Goal: Contribute content: Contribute content

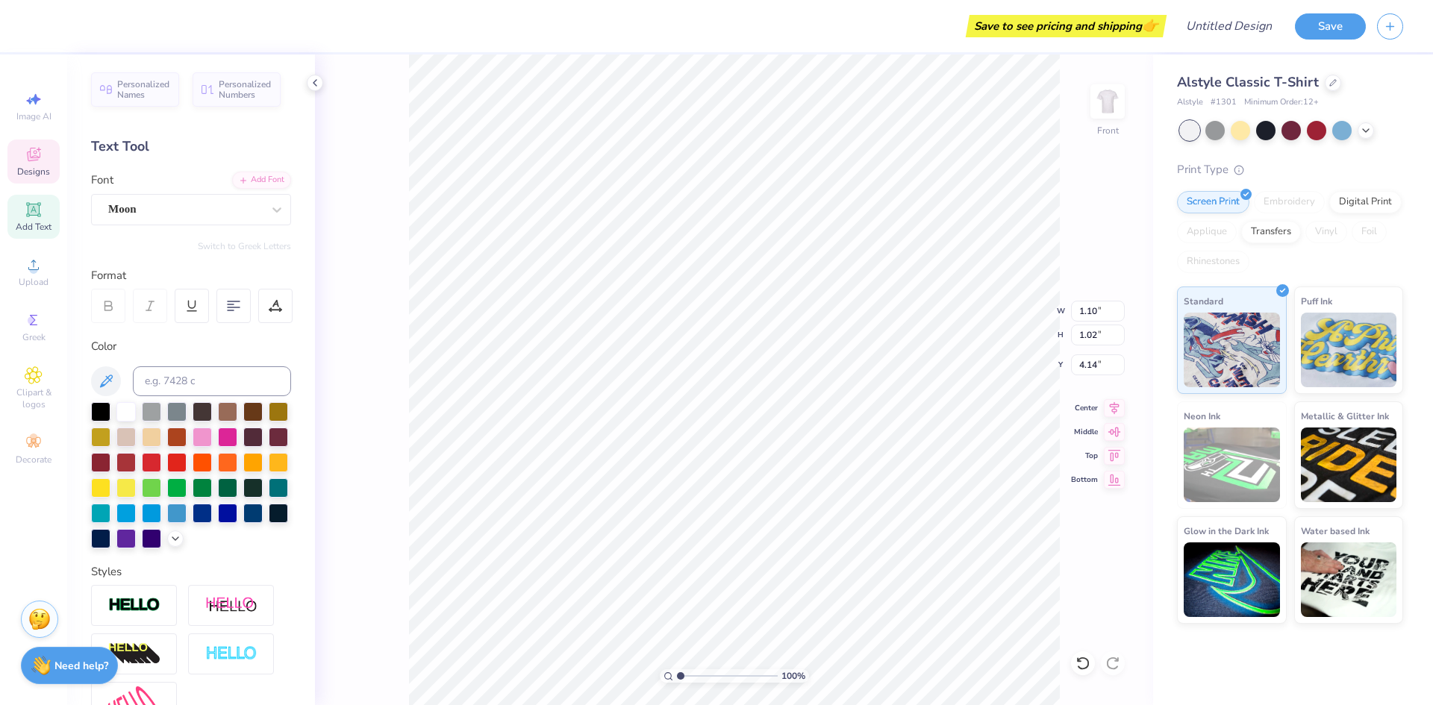
scroll to position [13, 1]
click at [124, 90] on span "Personalized Names" at bounding box center [143, 87] width 53 height 21
type textarea "S"
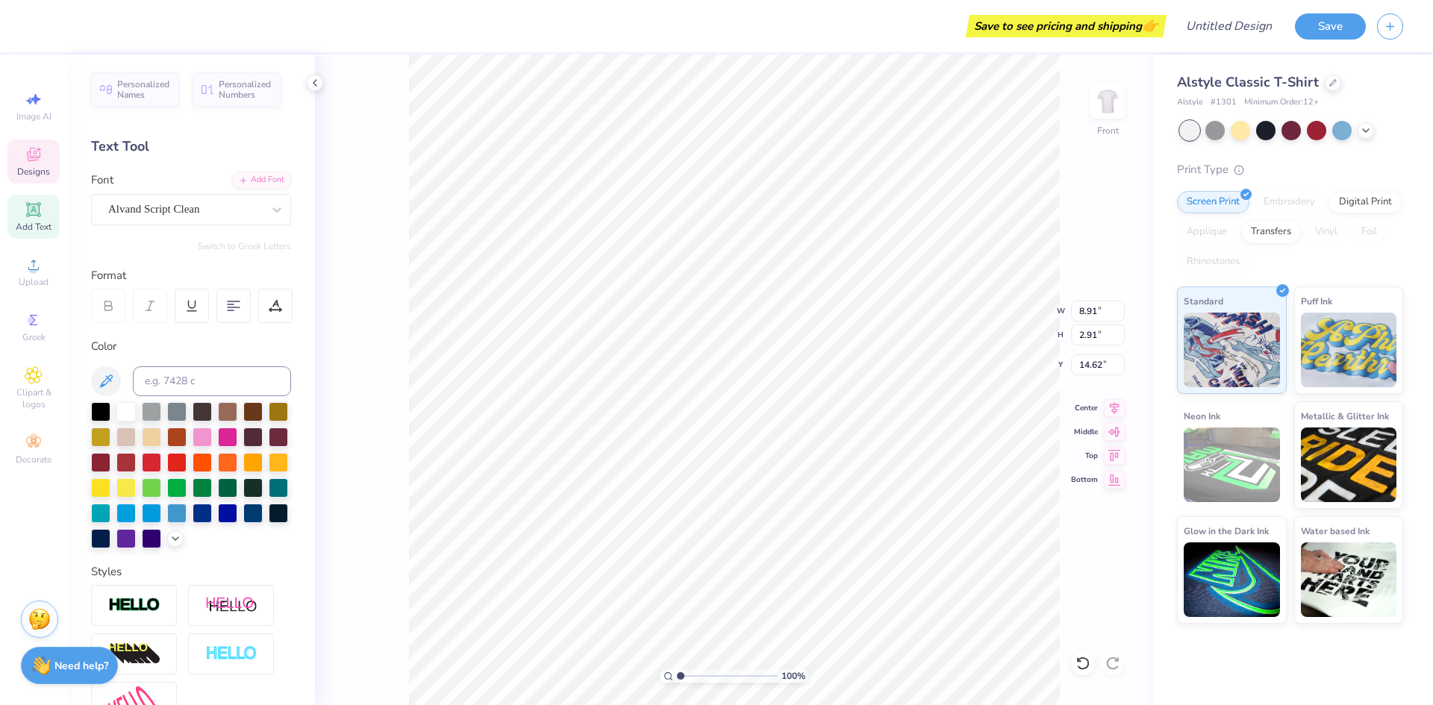
type textarea "Link Logistics"
type textarea "L"
type input "0.92"
type input "1.08"
type input "2.85"
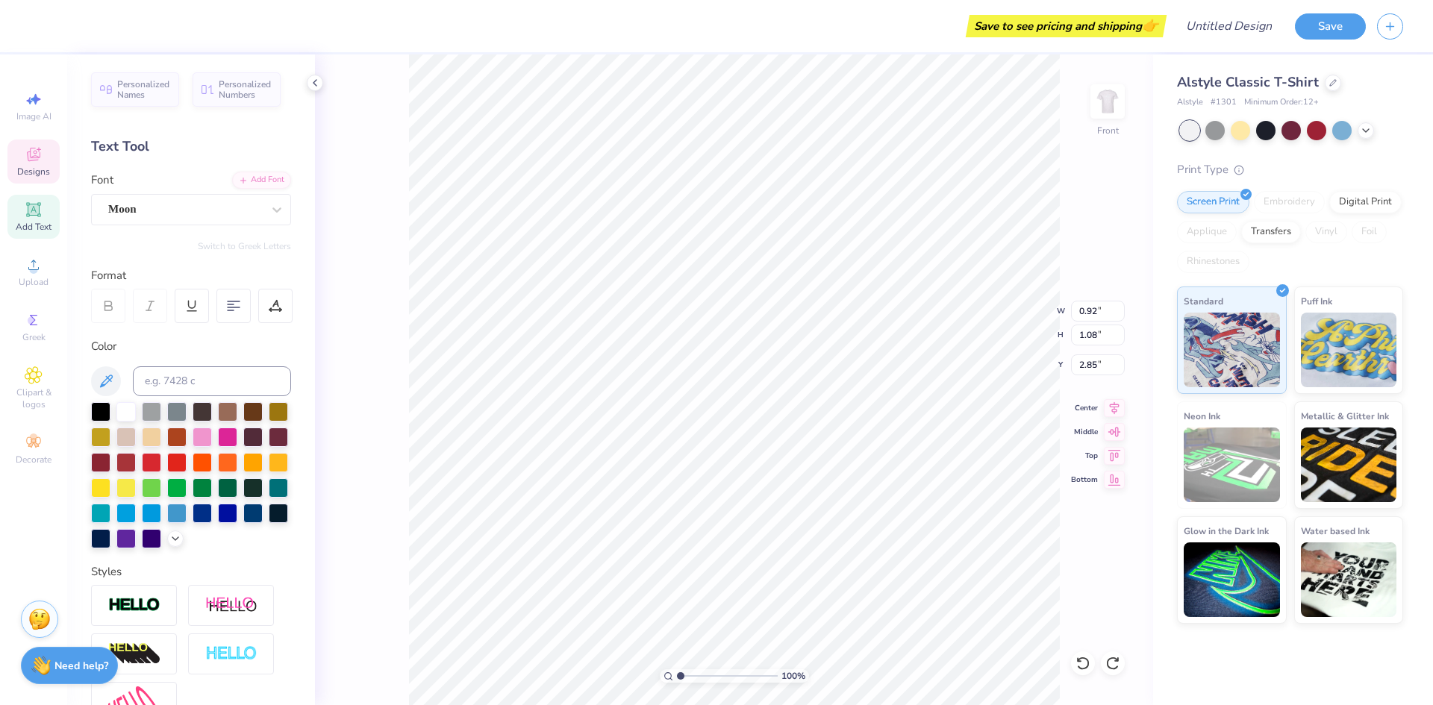
type textarea "i"
type input "0.72"
type input "0.99"
type input "2.21"
type textarea "n"
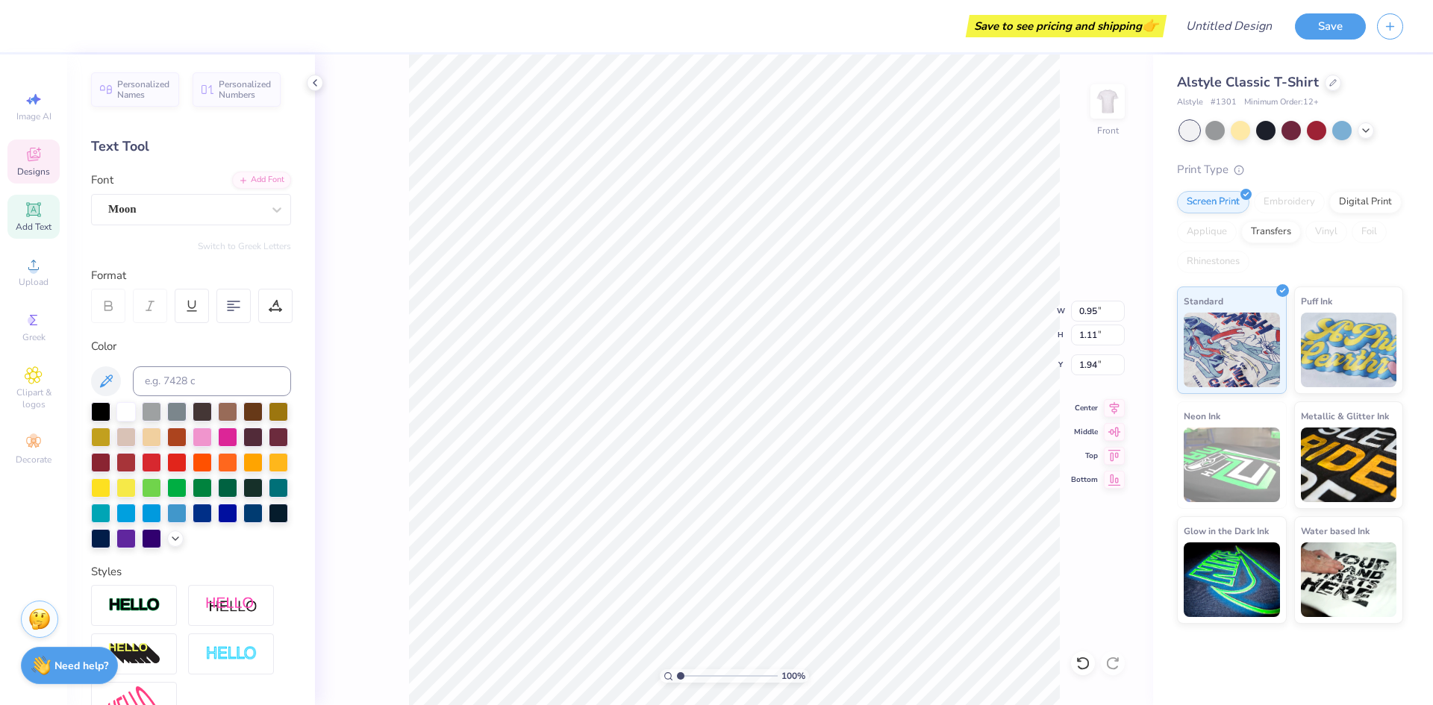
type textarea "k"
click at [31, 390] on span "Clipart & logos" at bounding box center [33, 399] width 52 height 24
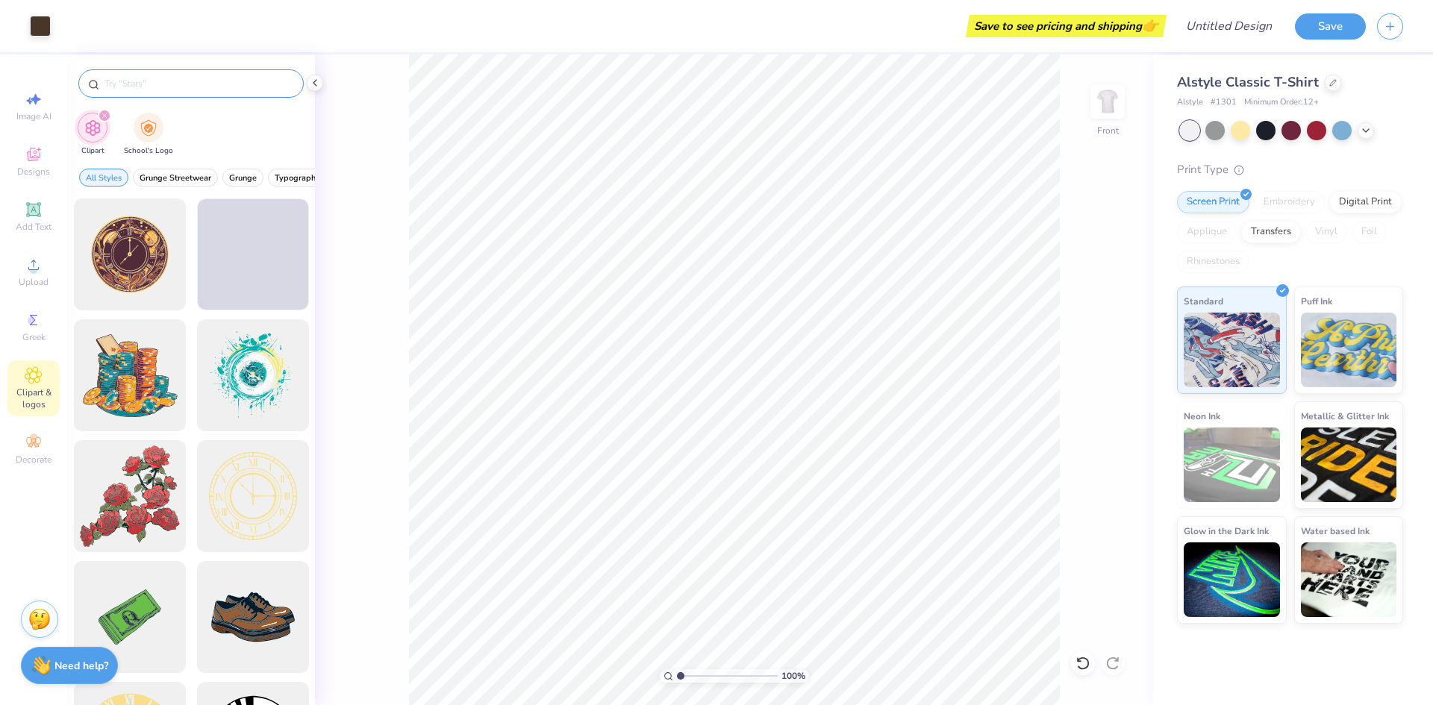
click at [142, 83] on input "text" at bounding box center [198, 83] width 191 height 15
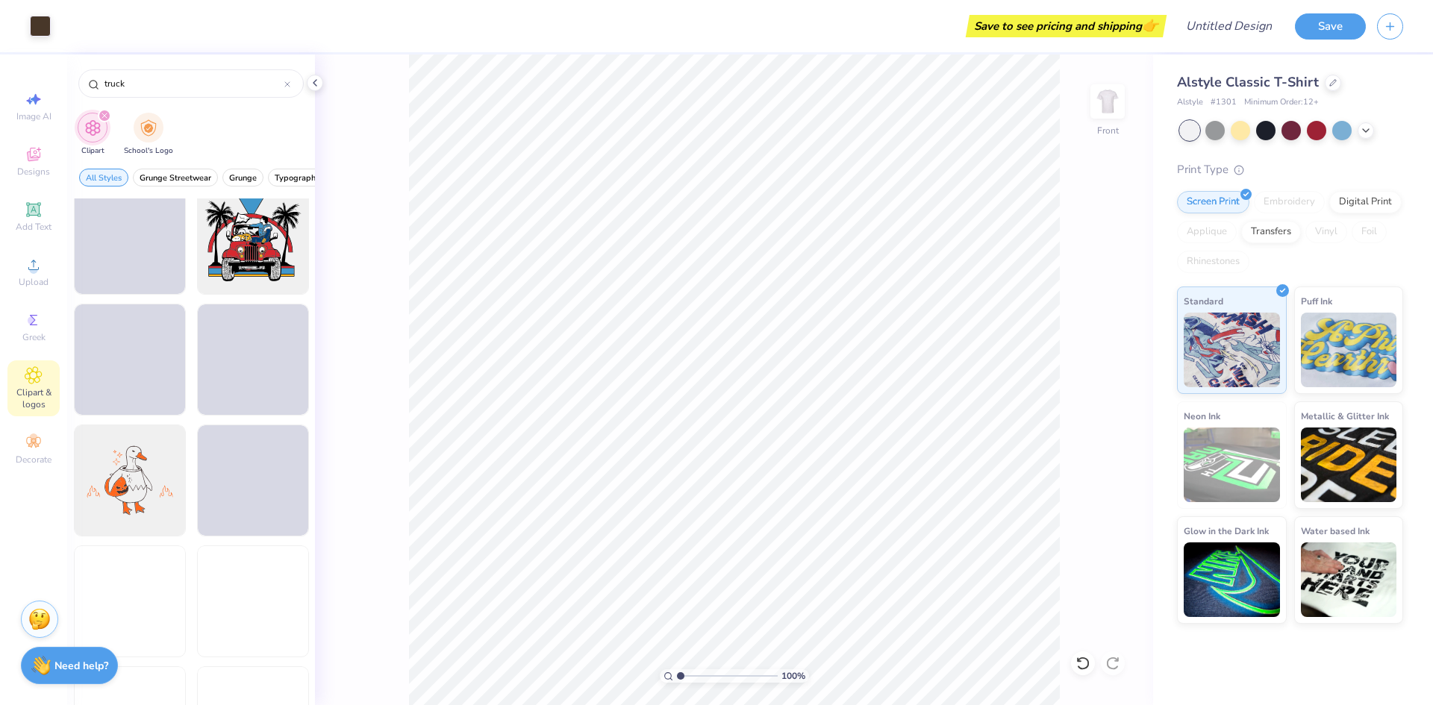
scroll to position [1257, 0]
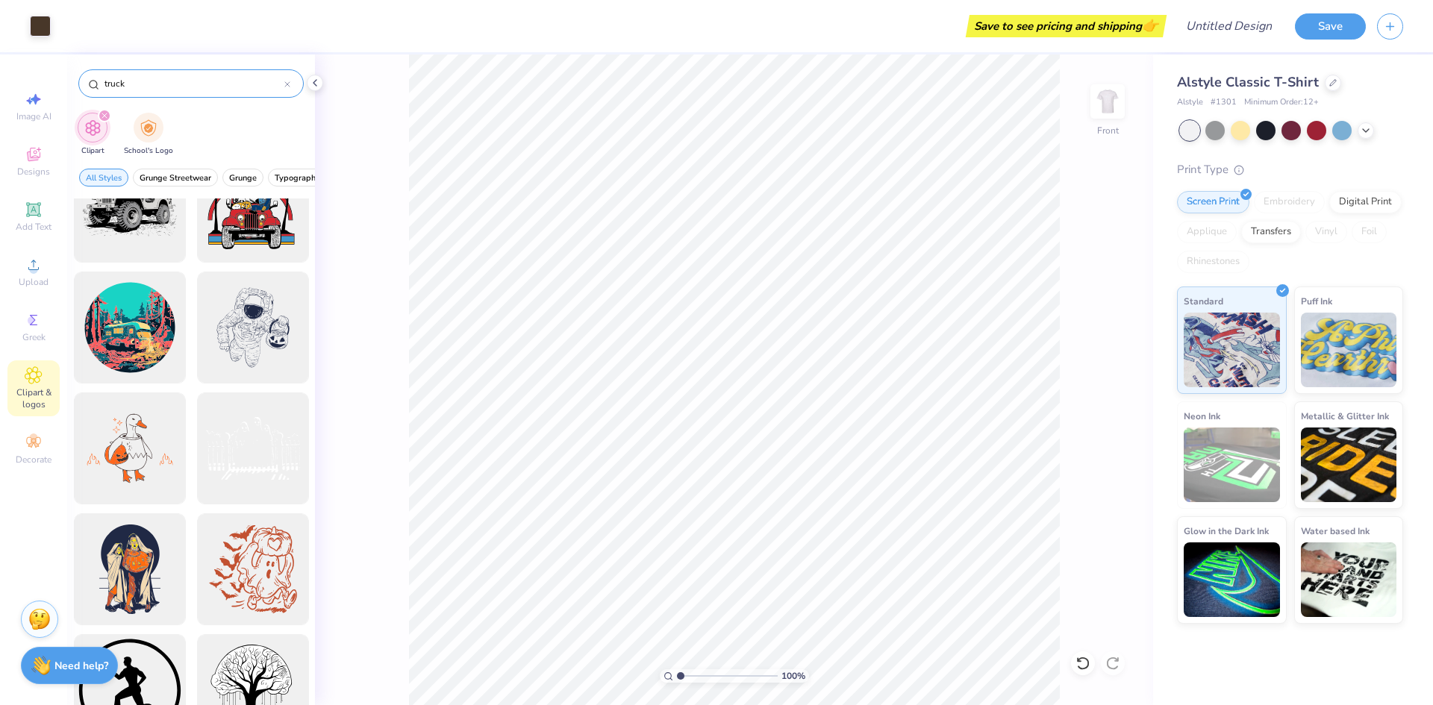
click at [115, 89] on input "truck" at bounding box center [193, 83] width 181 height 15
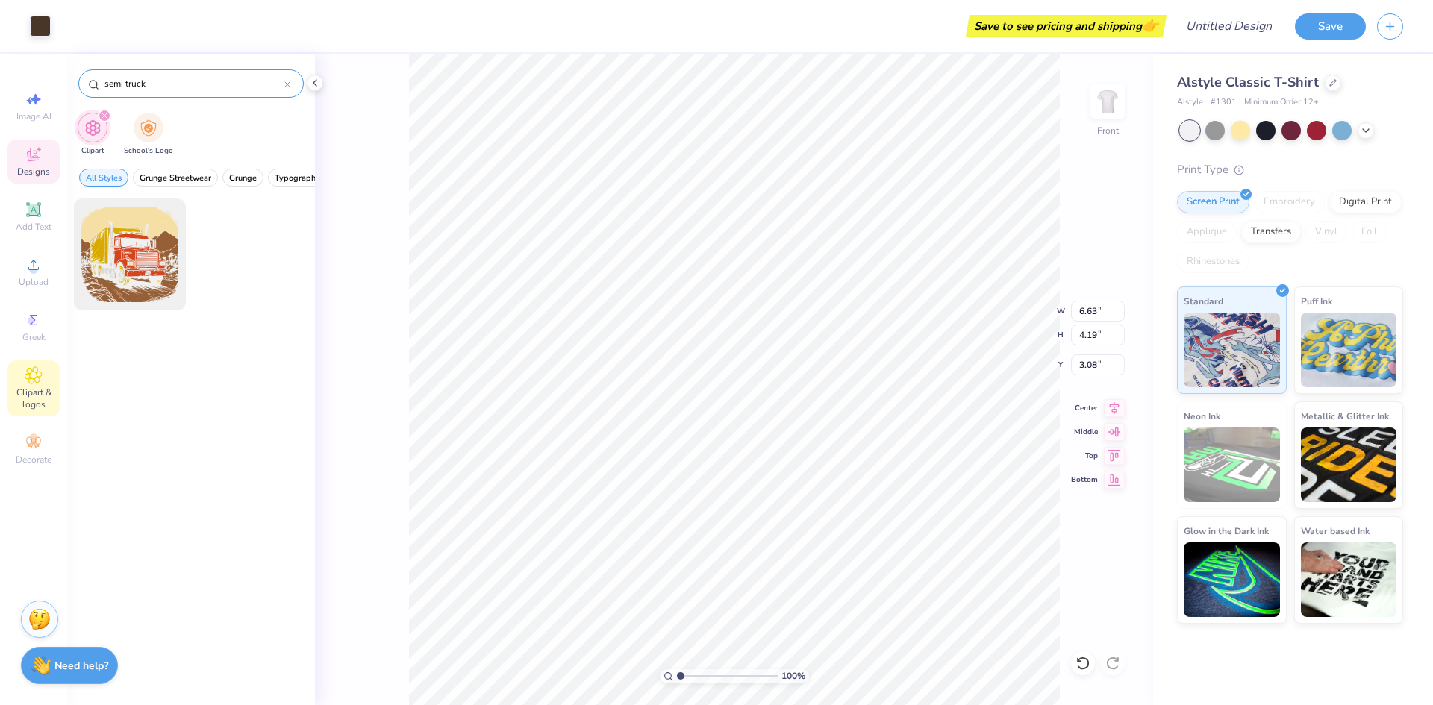
click at [128, 75] on div "semi truck" at bounding box center [190, 83] width 225 height 28
click at [134, 83] on input "semi truck" at bounding box center [193, 83] width 181 height 15
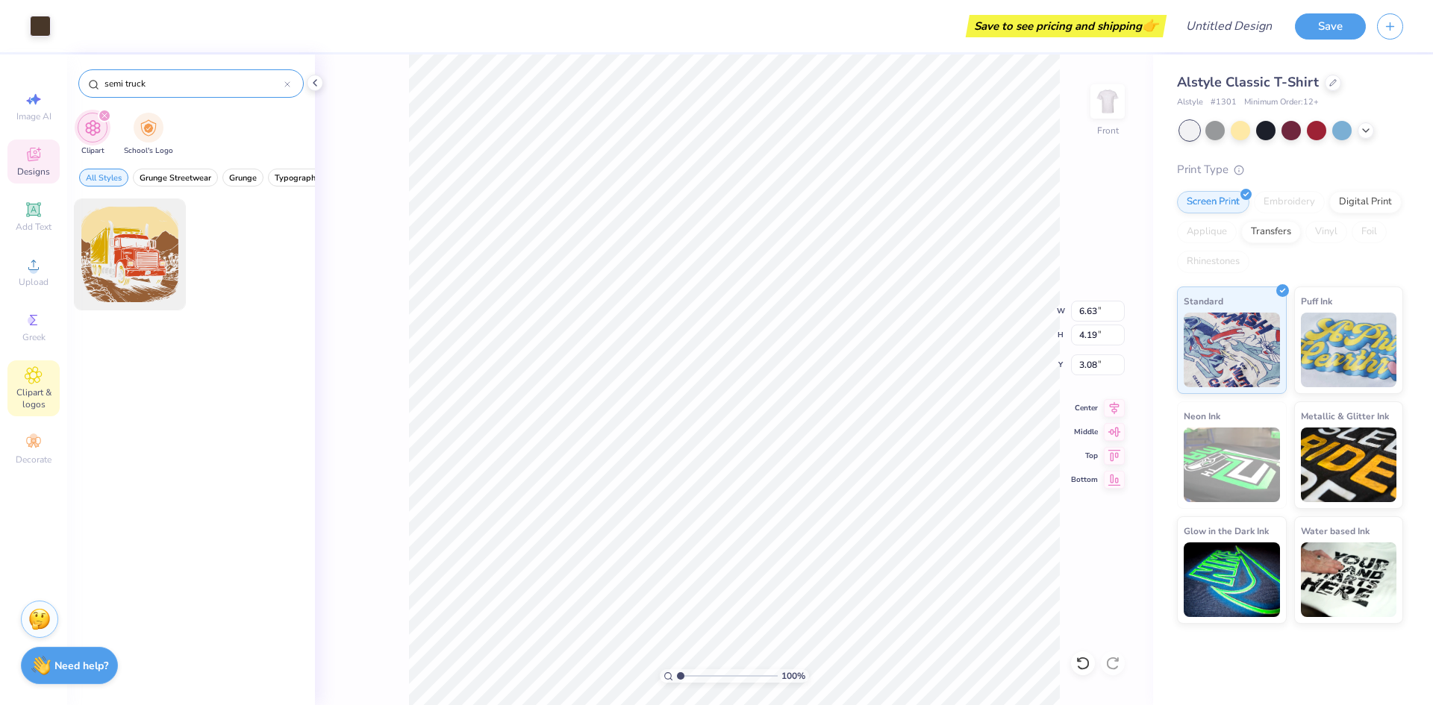
click at [134, 83] on input "semi truck" at bounding box center [193, 83] width 181 height 15
type input "truck"
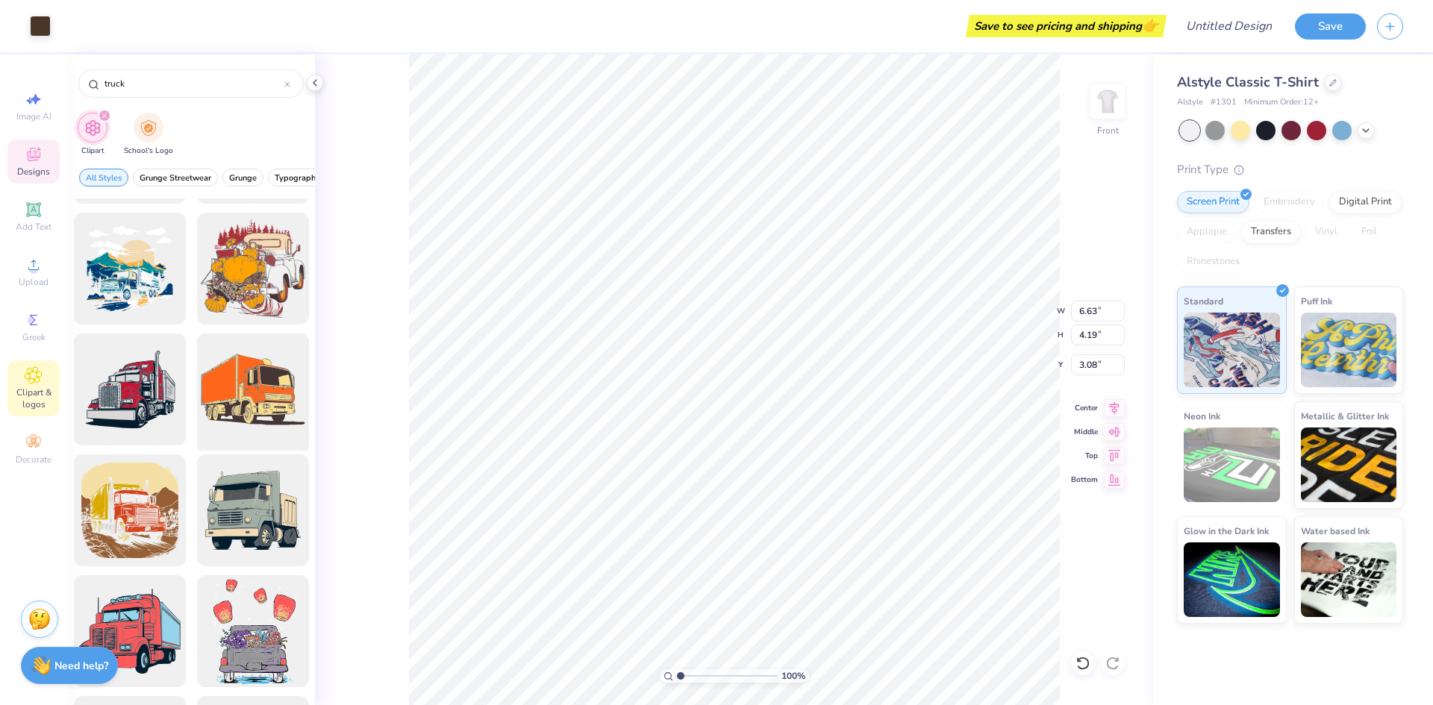
scroll to position [118, 0]
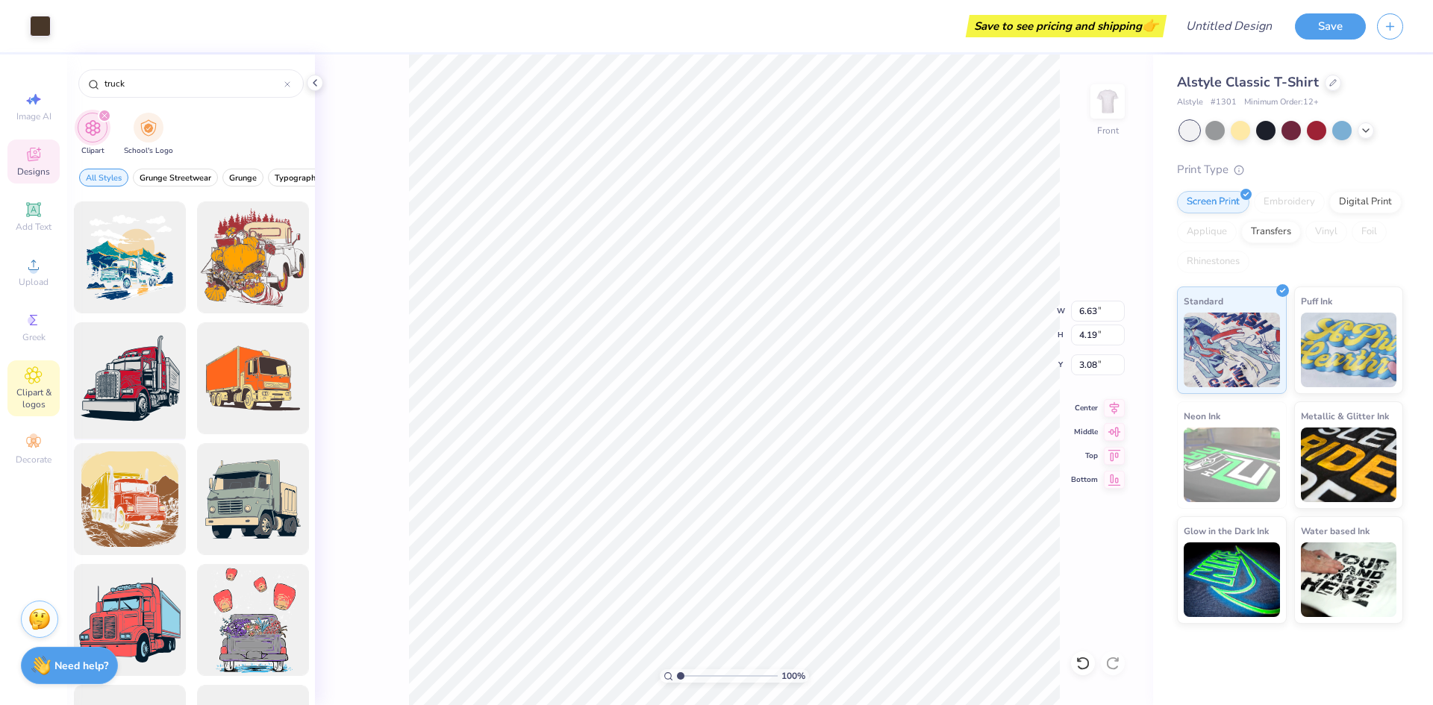
click at [131, 369] on div at bounding box center [129, 378] width 123 height 123
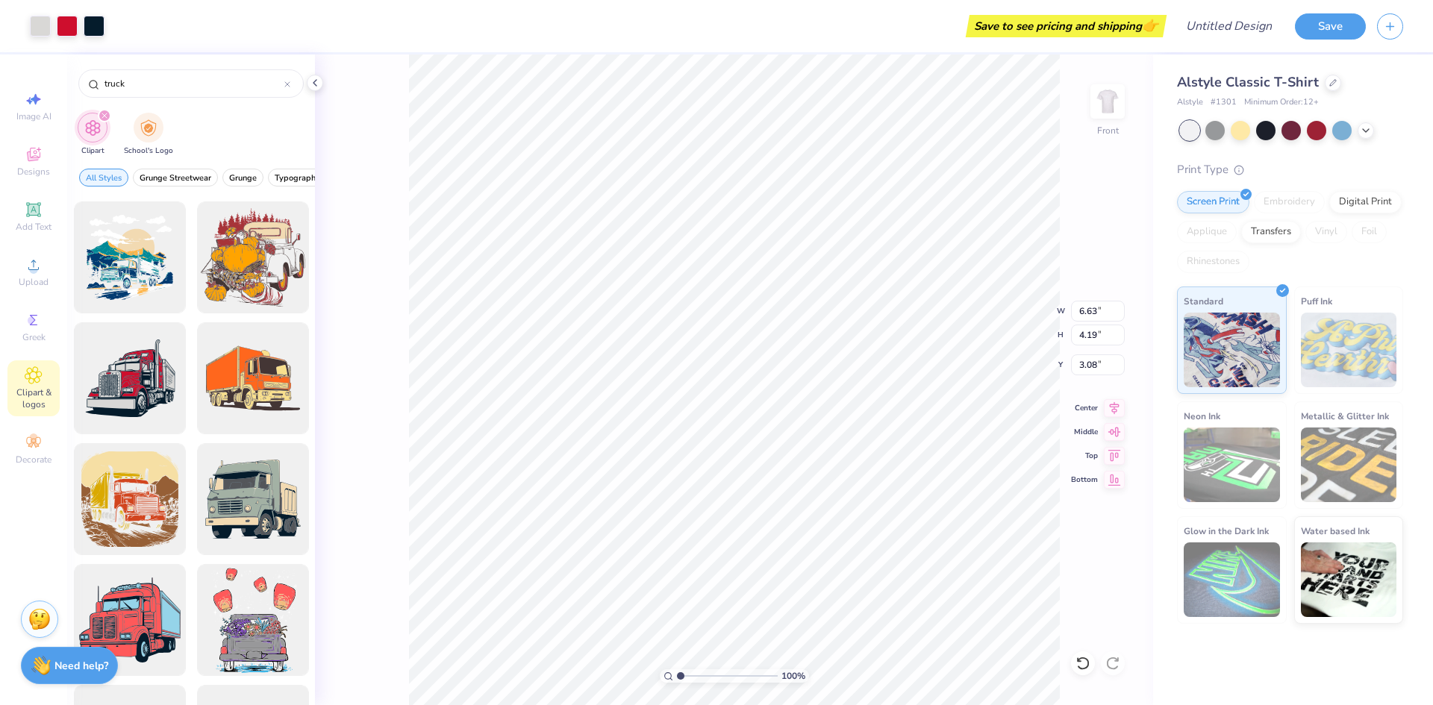
type input "13.87"
type input "11.85"
type input "3.00"
type input "4.55"
type input "3.89"
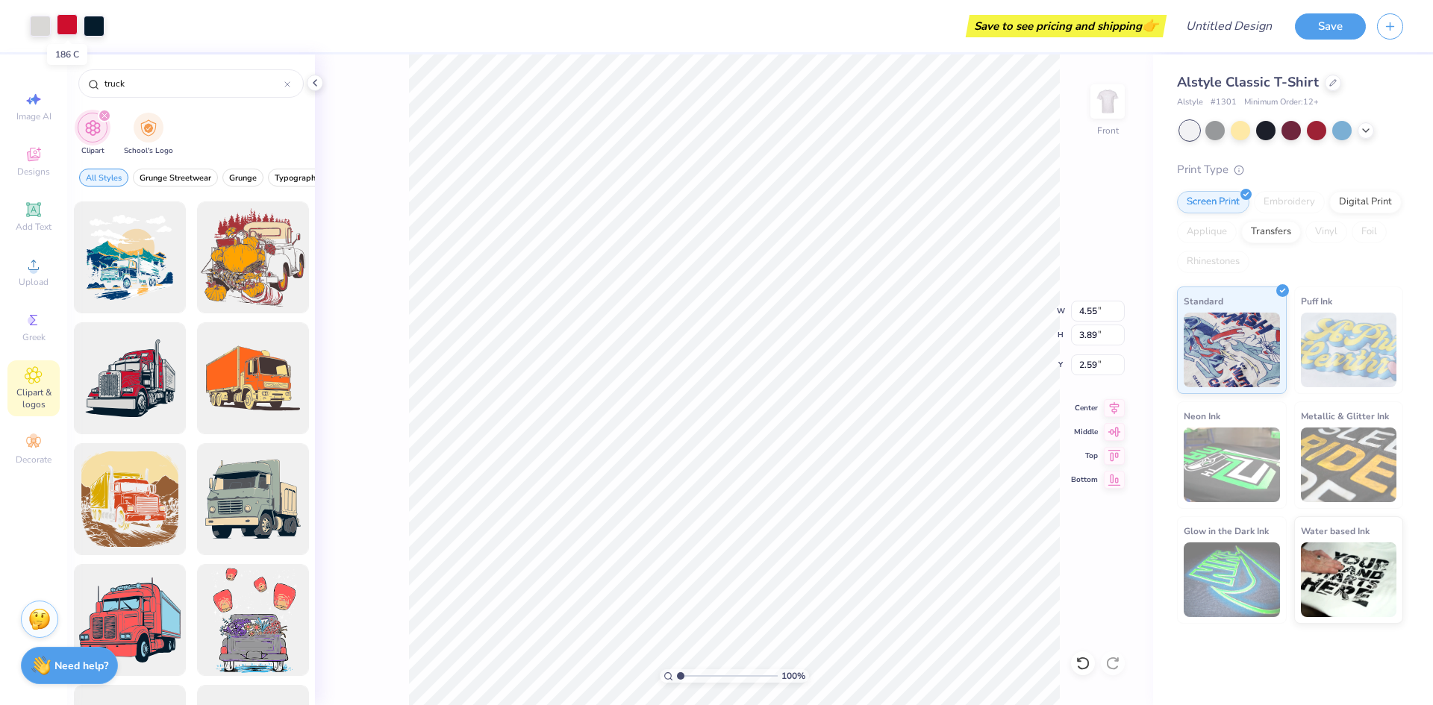
click at [64, 29] on div at bounding box center [67, 24] width 21 height 21
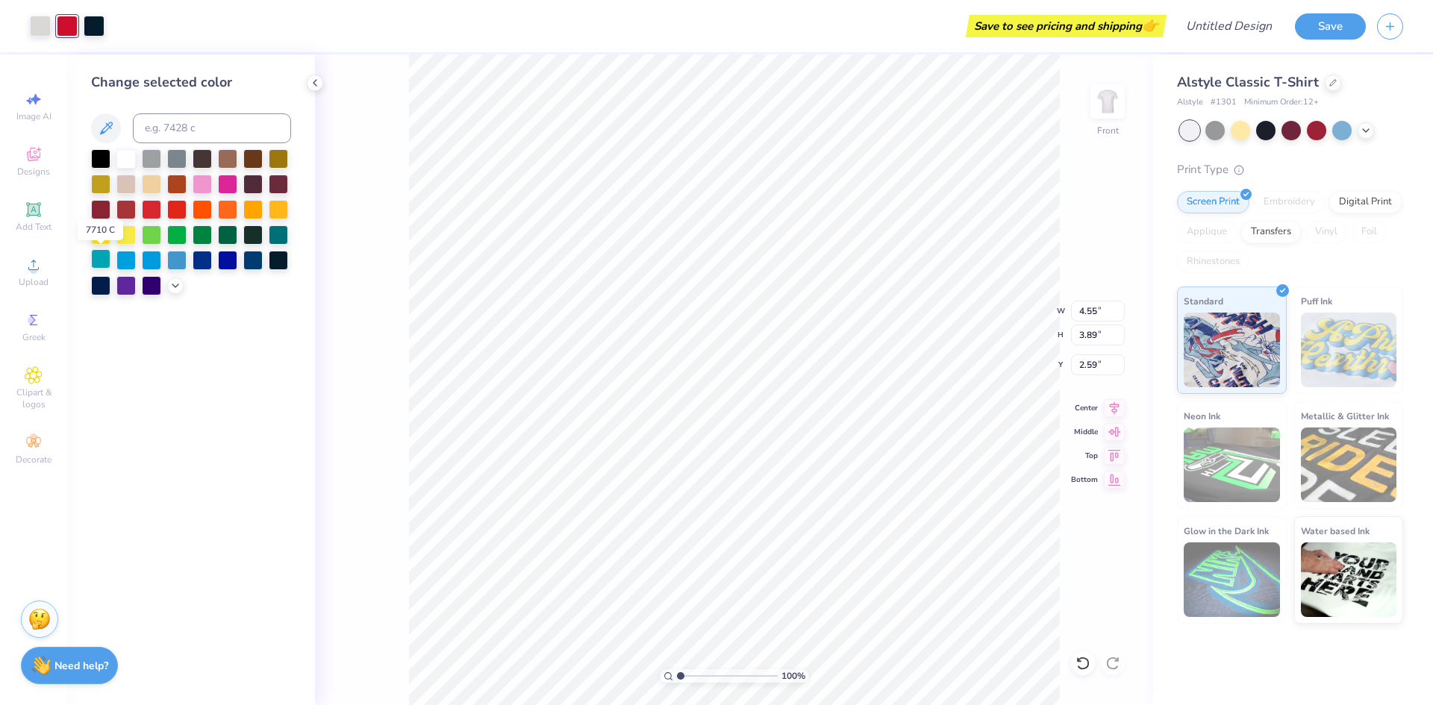
click at [101, 260] on div at bounding box center [100, 258] width 19 height 19
type input "2.79"
click at [828, 566] on li "Send Backward" at bounding box center [821, 565] width 117 height 29
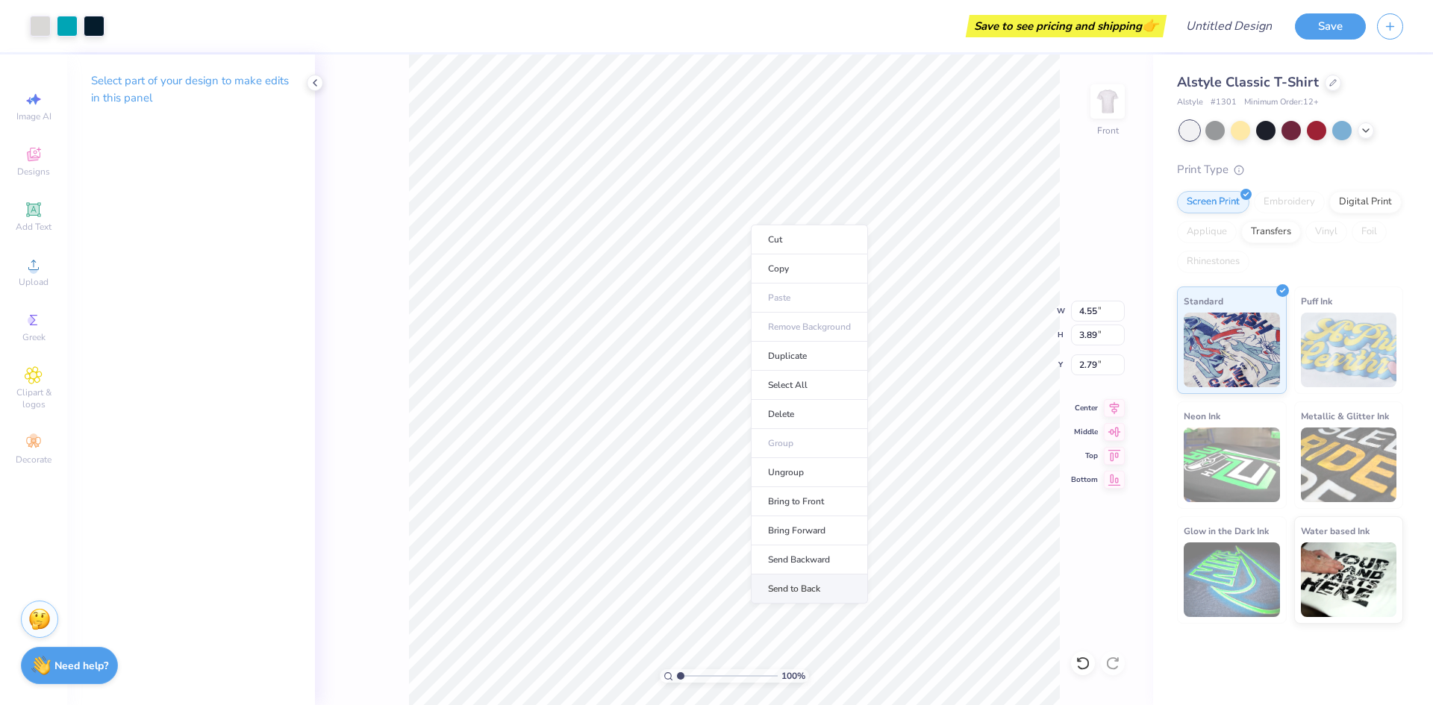
click at [778, 592] on li "Send to Back" at bounding box center [809, 589] width 117 height 29
type input "3.08"
type input "4.55"
type input "3.89"
type input "2.79"
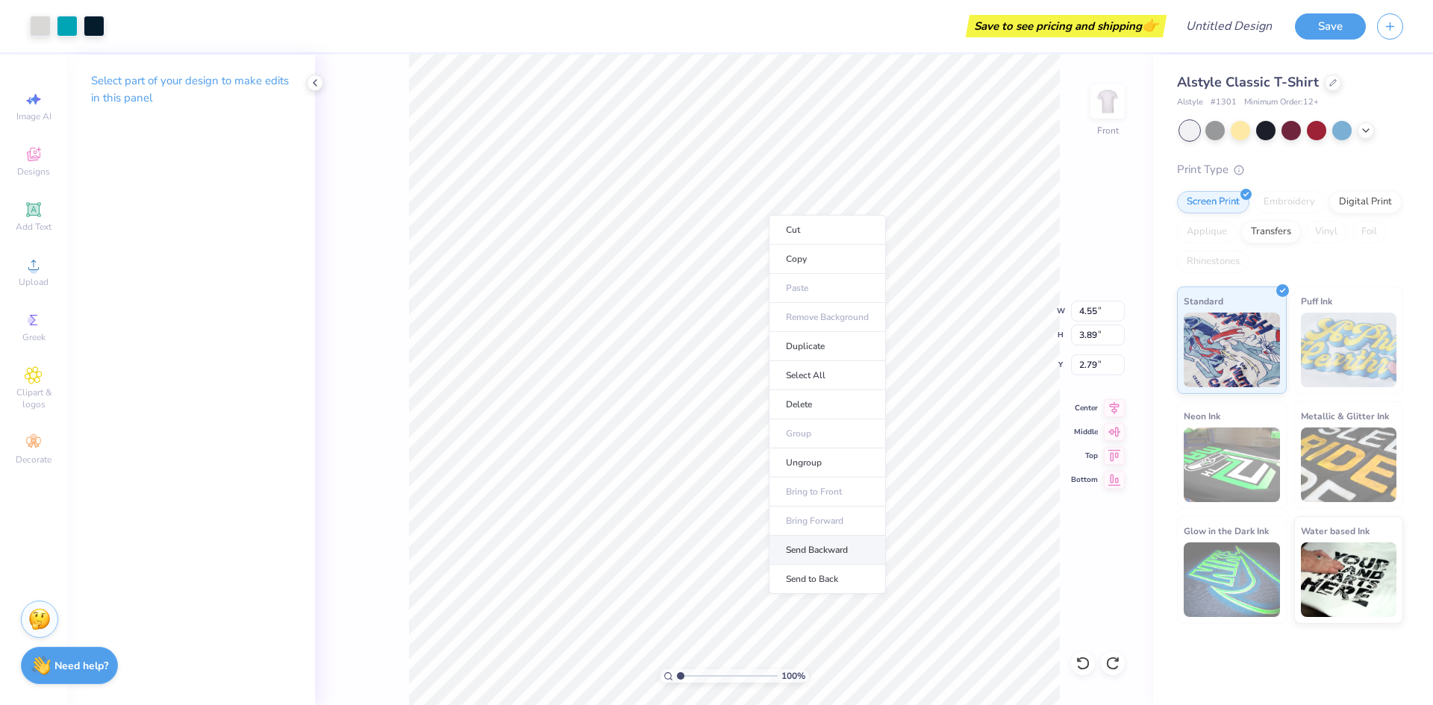
click at [796, 554] on li "Send Backward" at bounding box center [827, 550] width 117 height 29
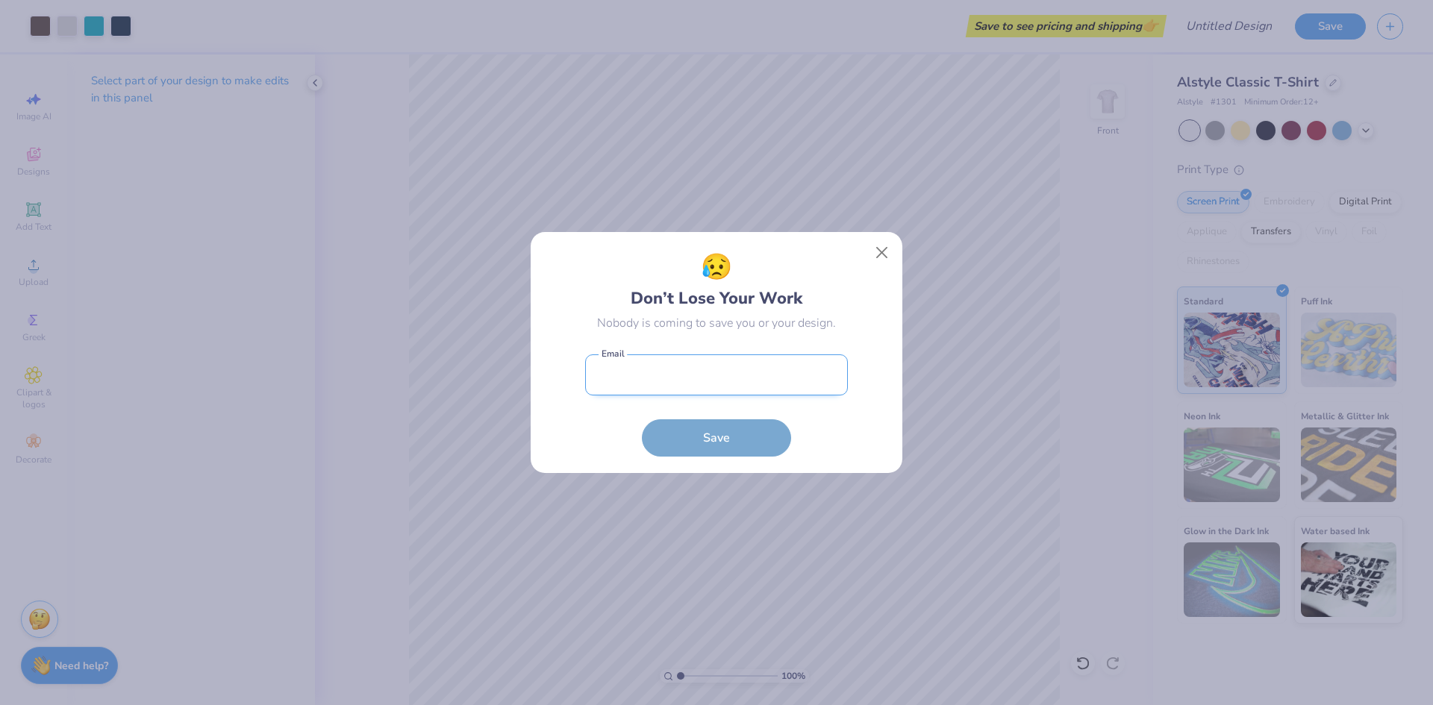
click at [729, 382] on input "email" at bounding box center [716, 374] width 263 height 41
type input "[EMAIL_ADDRESS][DOMAIN_NAME]"
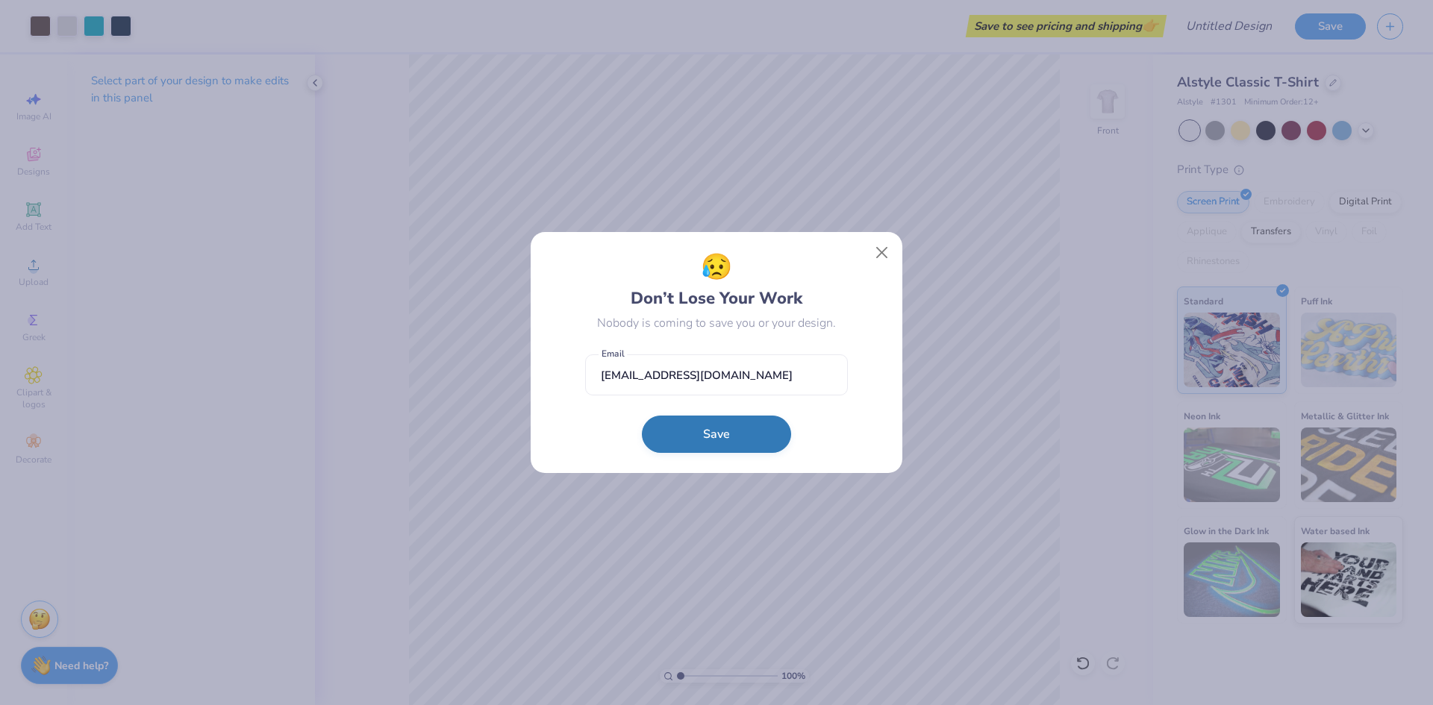
click at [716, 439] on button "Save" at bounding box center [716, 434] width 149 height 37
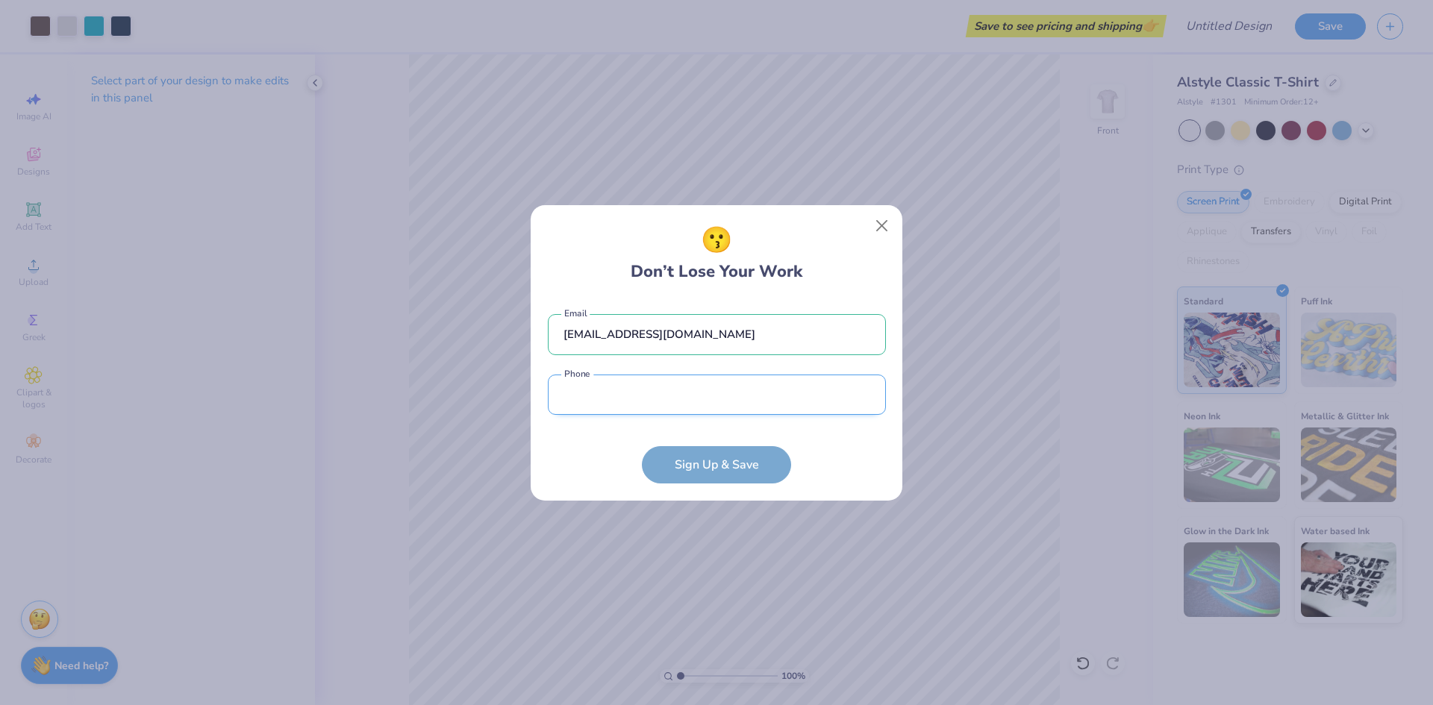
click at [654, 393] on input "tel" at bounding box center [717, 395] width 338 height 41
type input "[PHONE_NUMBER]"
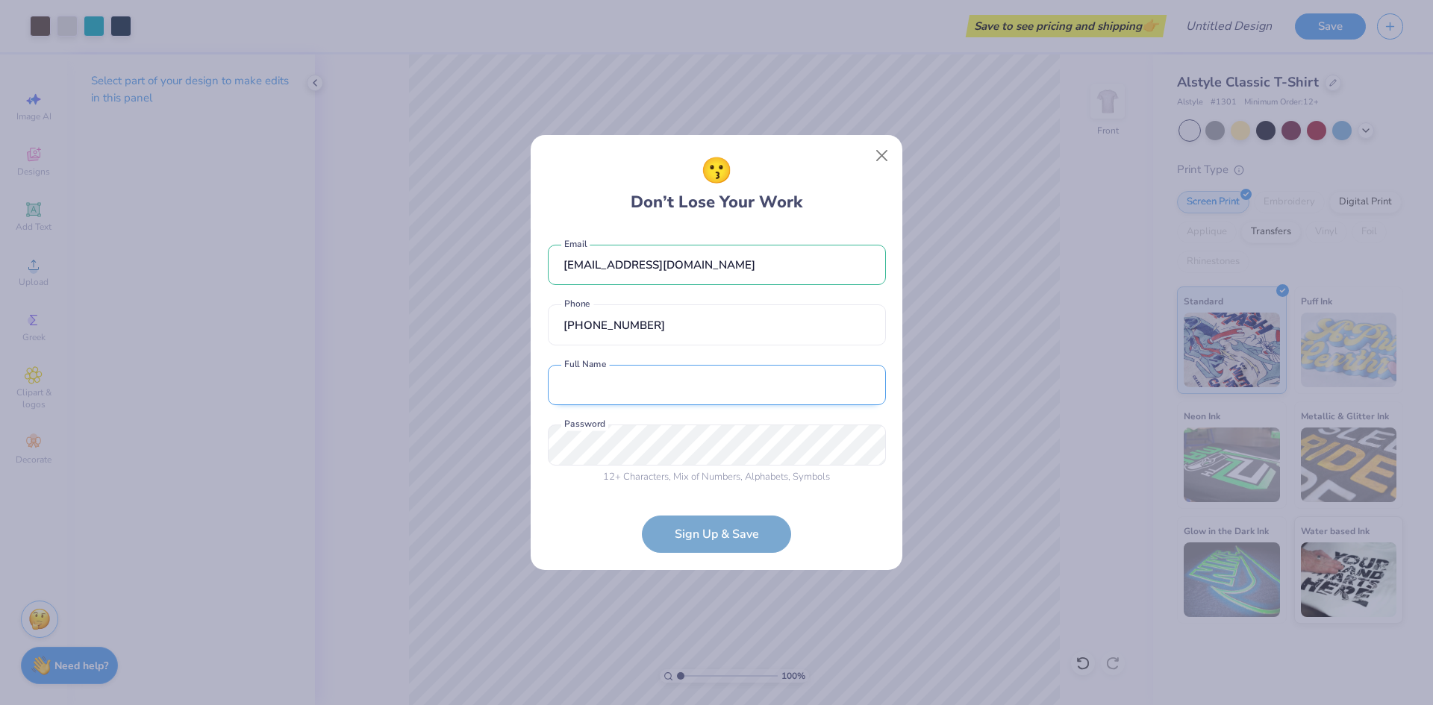
click at [598, 389] on input "text" at bounding box center [717, 385] width 338 height 41
type input "[PERSON_NAME]"
click at [842, 515] on form "[EMAIL_ADDRESS][DOMAIN_NAME] Email [PHONE_NUMBER] Phone [PERSON_NAME] Full Name…" at bounding box center [717, 392] width 338 height 324
click at [763, 529] on form "[EMAIL_ADDRESS][DOMAIN_NAME] Email [PHONE_NUMBER] Phone [PERSON_NAME] Full Name…" at bounding box center [717, 392] width 338 height 324
click at [694, 539] on form "[EMAIL_ADDRESS][DOMAIN_NAME] Email [PHONE_NUMBER] Phone [PERSON_NAME] Full Name…" at bounding box center [717, 392] width 338 height 324
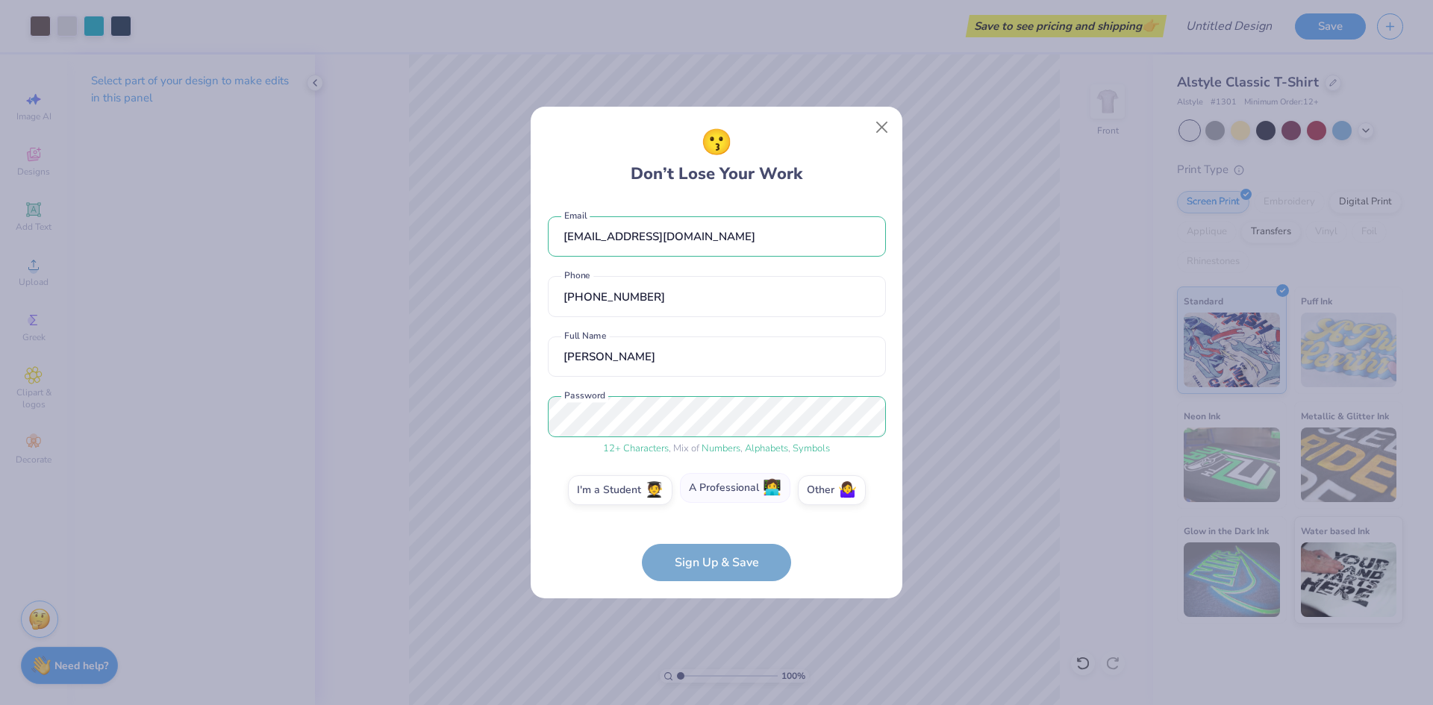
click at [710, 487] on label "A Professional 👩‍💻" at bounding box center [735, 488] width 110 height 30
click at [712, 490] on input "A Professional 👩‍💻" at bounding box center [717, 495] width 10 height 10
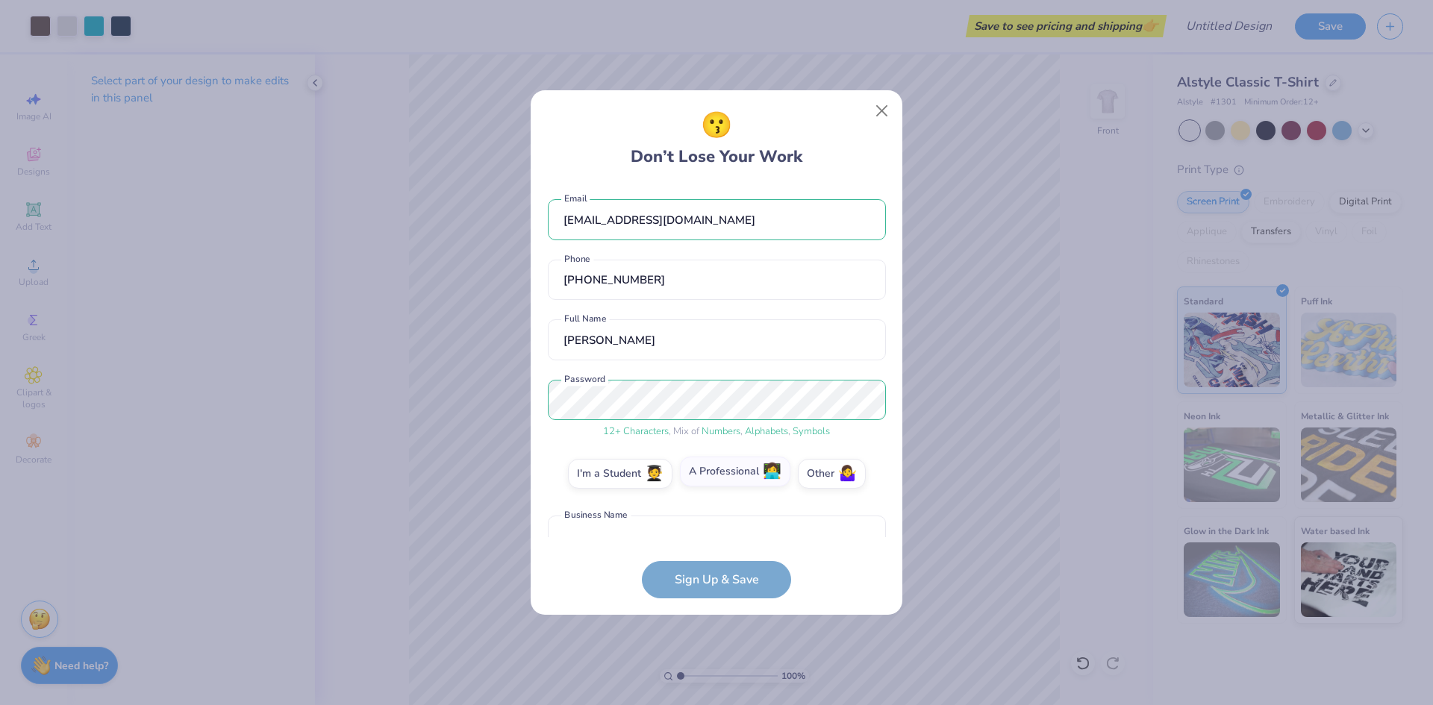
scroll to position [87, 0]
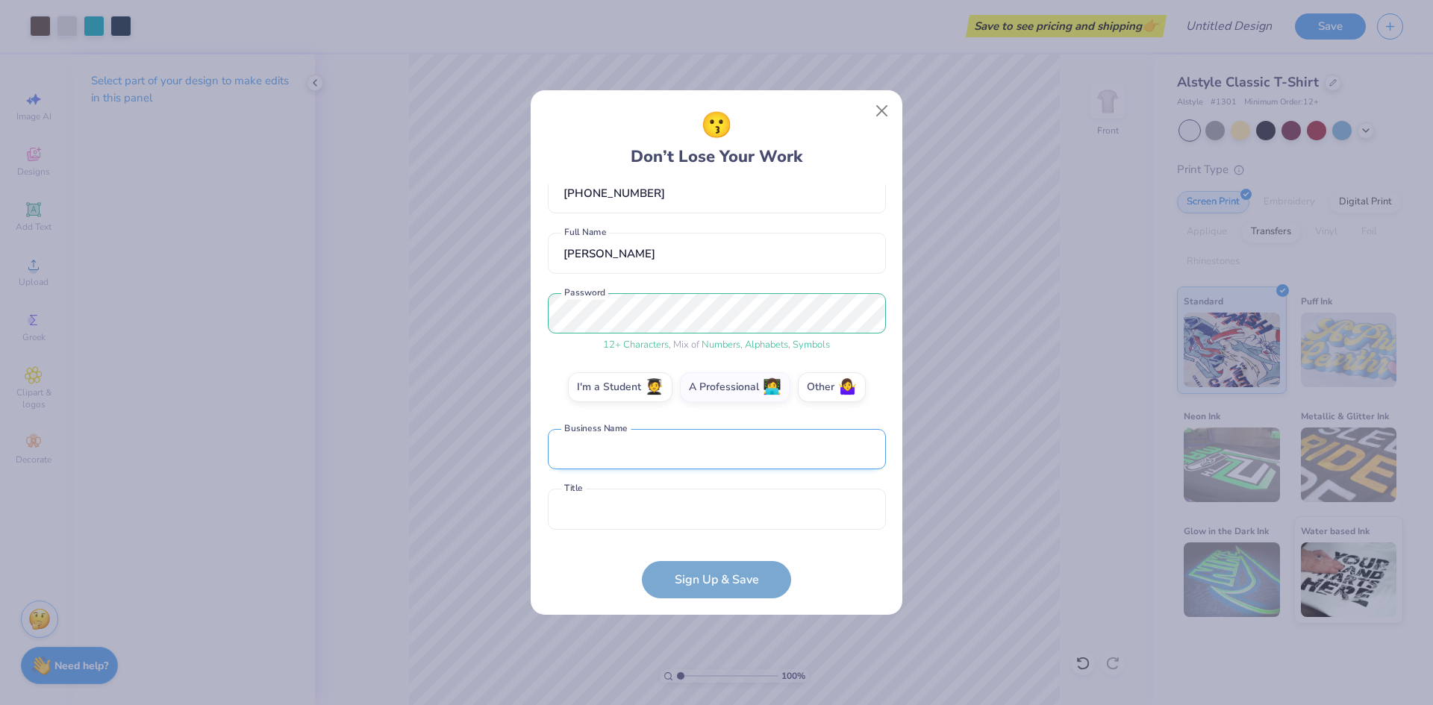
click at [660, 455] on input "text" at bounding box center [717, 449] width 338 height 41
type input "Link Logistics Group"
click at [610, 516] on input "text" at bounding box center [717, 509] width 338 height 41
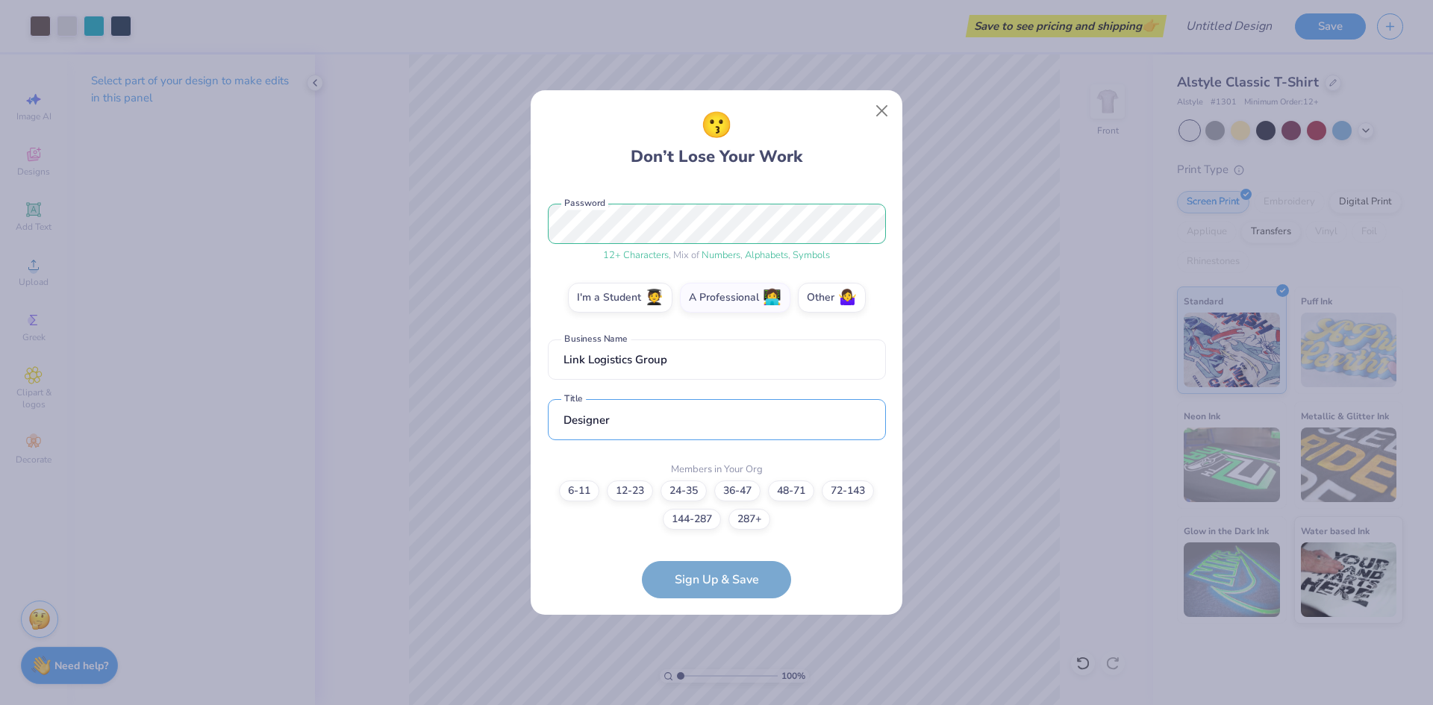
type input "Designer"
click at [860, 519] on div "6-11 12-23 [PHONE_NUMBER] [PHONE_NUMBER] [PHONE_NUMBER]+" at bounding box center [717, 505] width 338 height 49
click at [751, 490] on label "36-47" at bounding box center [737, 488] width 46 height 21
click at [722, 677] on input "36-47" at bounding box center [717, 682] width 10 height 10
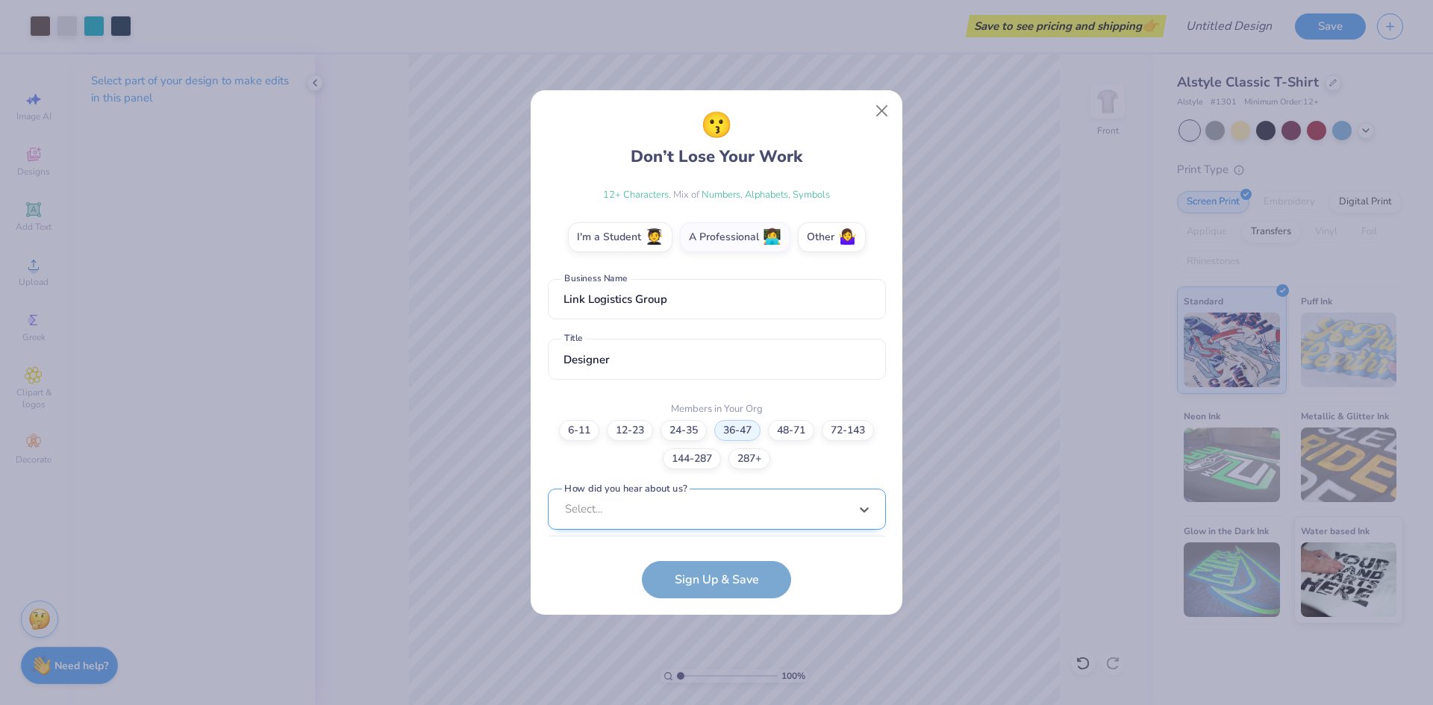
click at [628, 511] on div "option Word of Mouth focused, 8 of 15. 15 results available. Use Up and Down to…" at bounding box center [717, 625] width 338 height 272
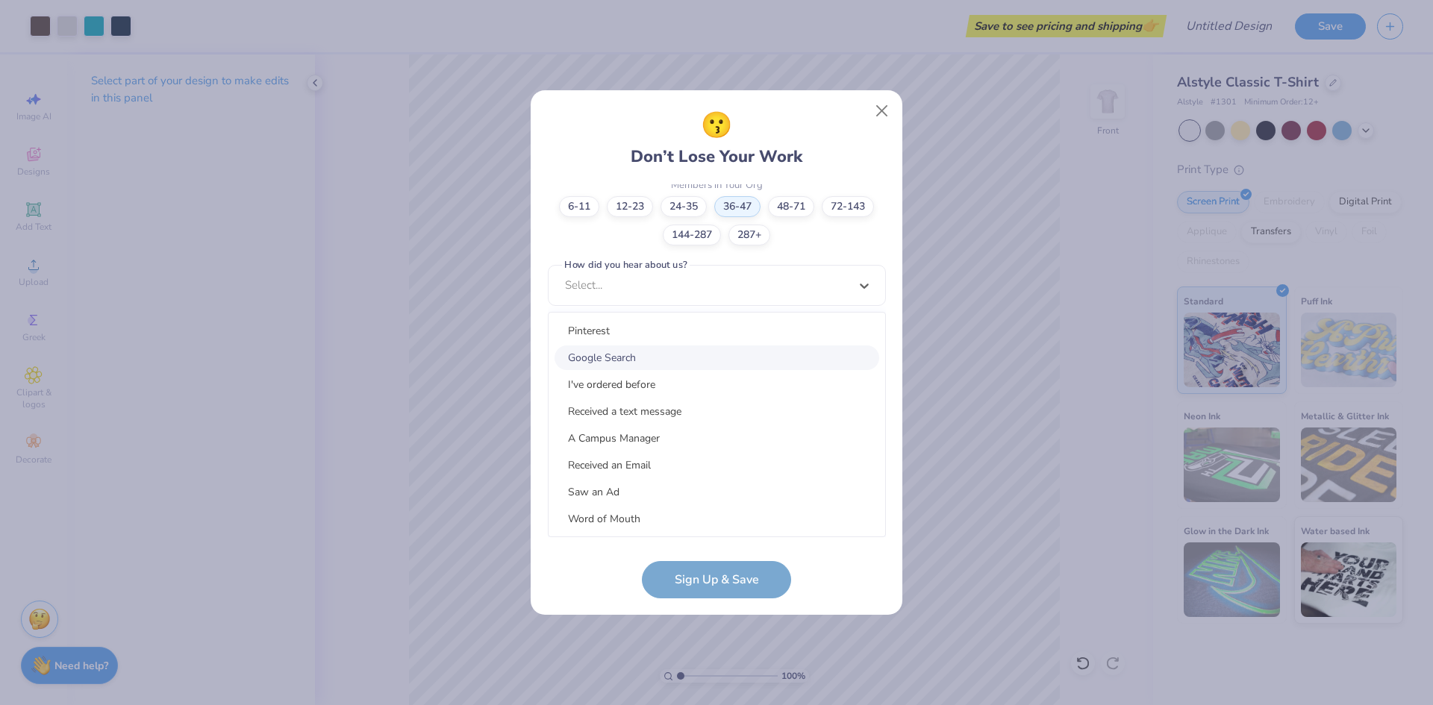
click at [625, 352] on div "Google Search" at bounding box center [716, 357] width 325 height 25
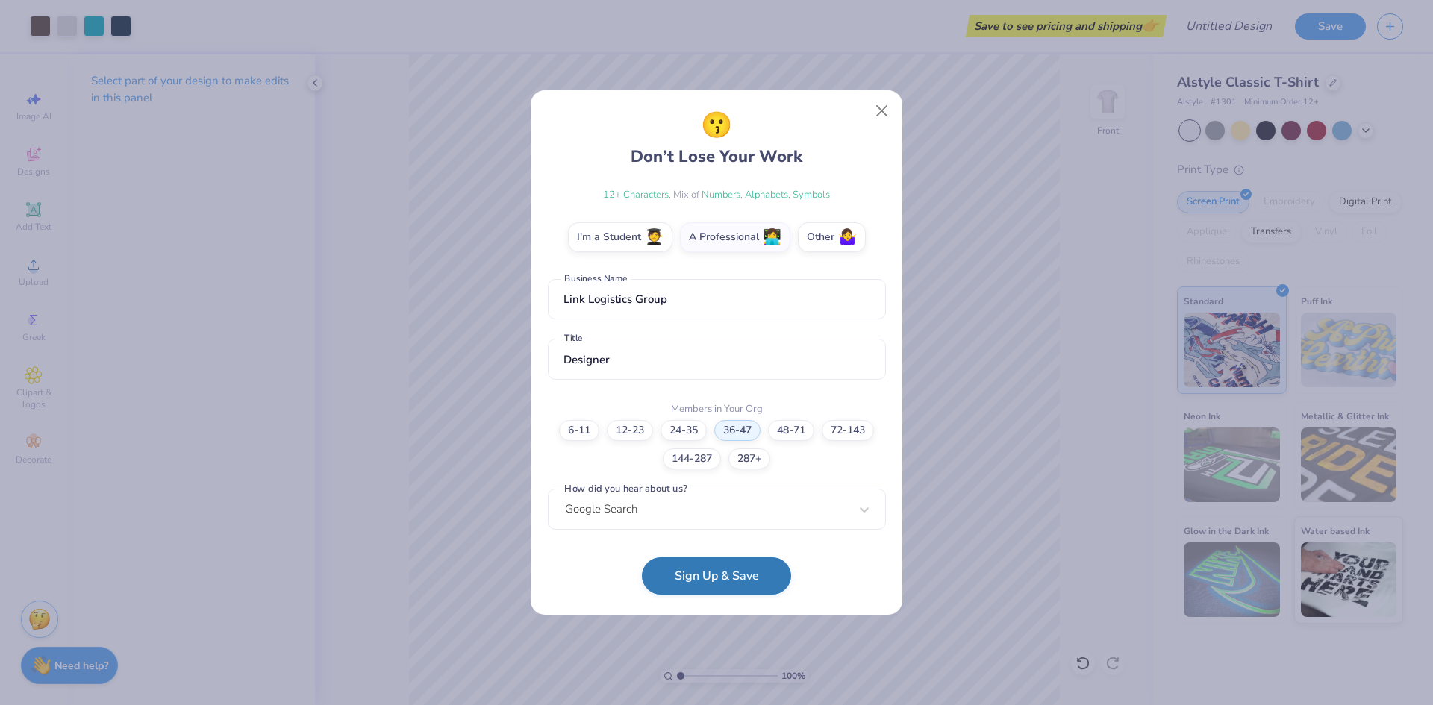
click at [709, 582] on button "Sign Up & Save" at bounding box center [716, 575] width 149 height 37
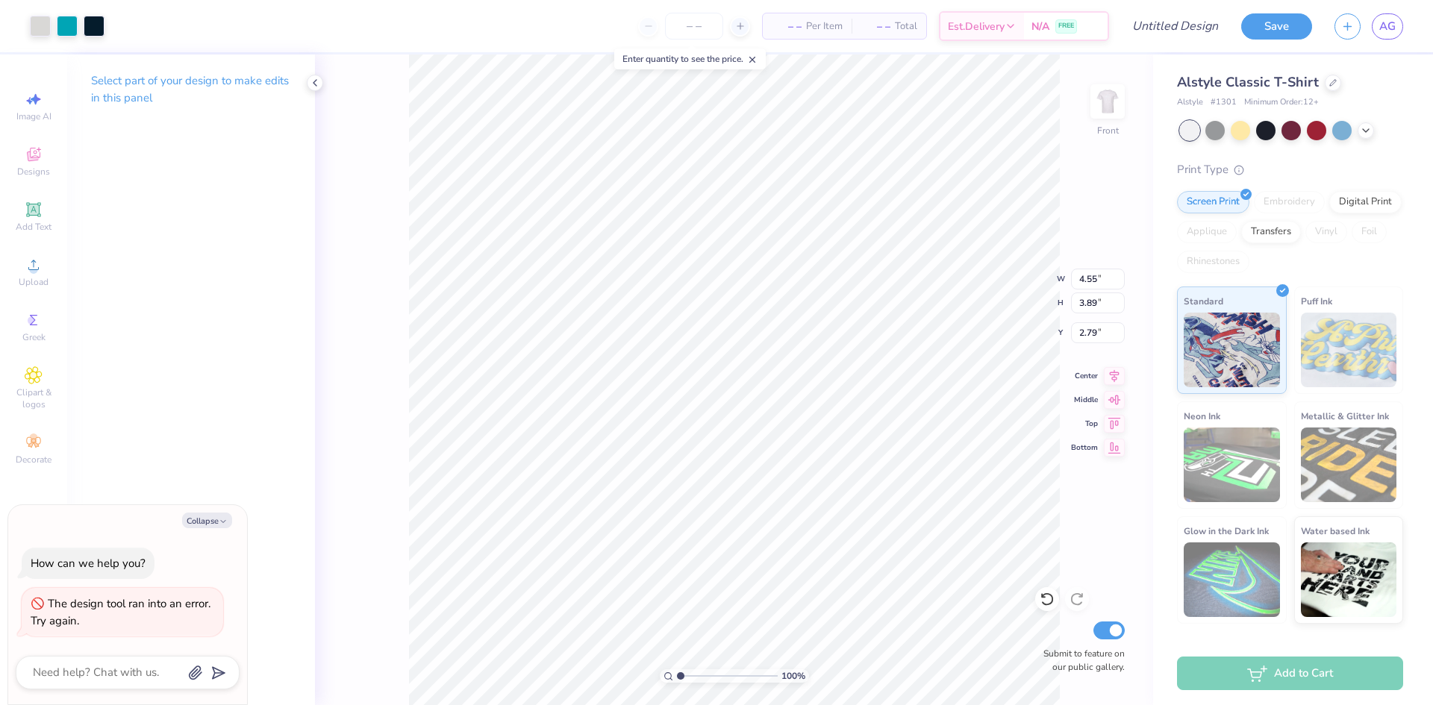
type textarea "x"
type input "6.55"
type textarea "x"
type input "6.63"
type input "4.19"
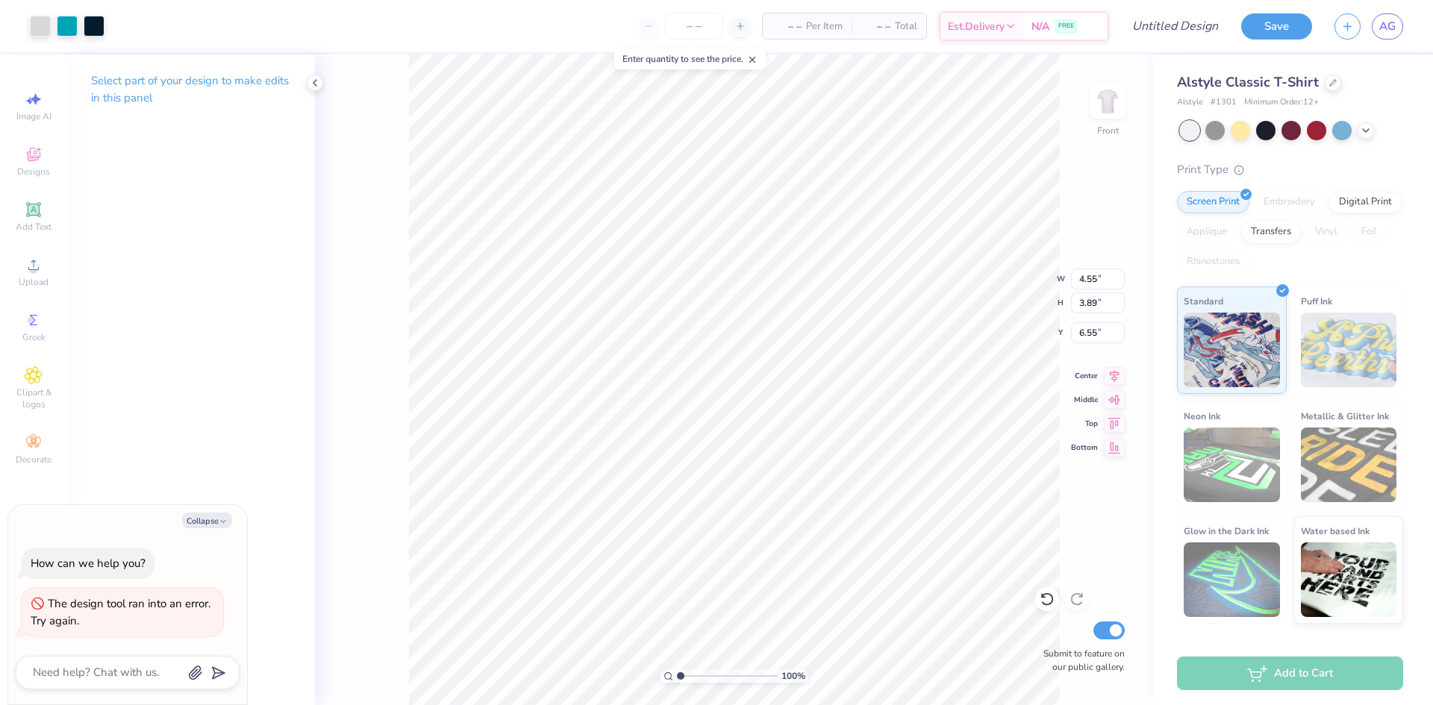
type input "3.08"
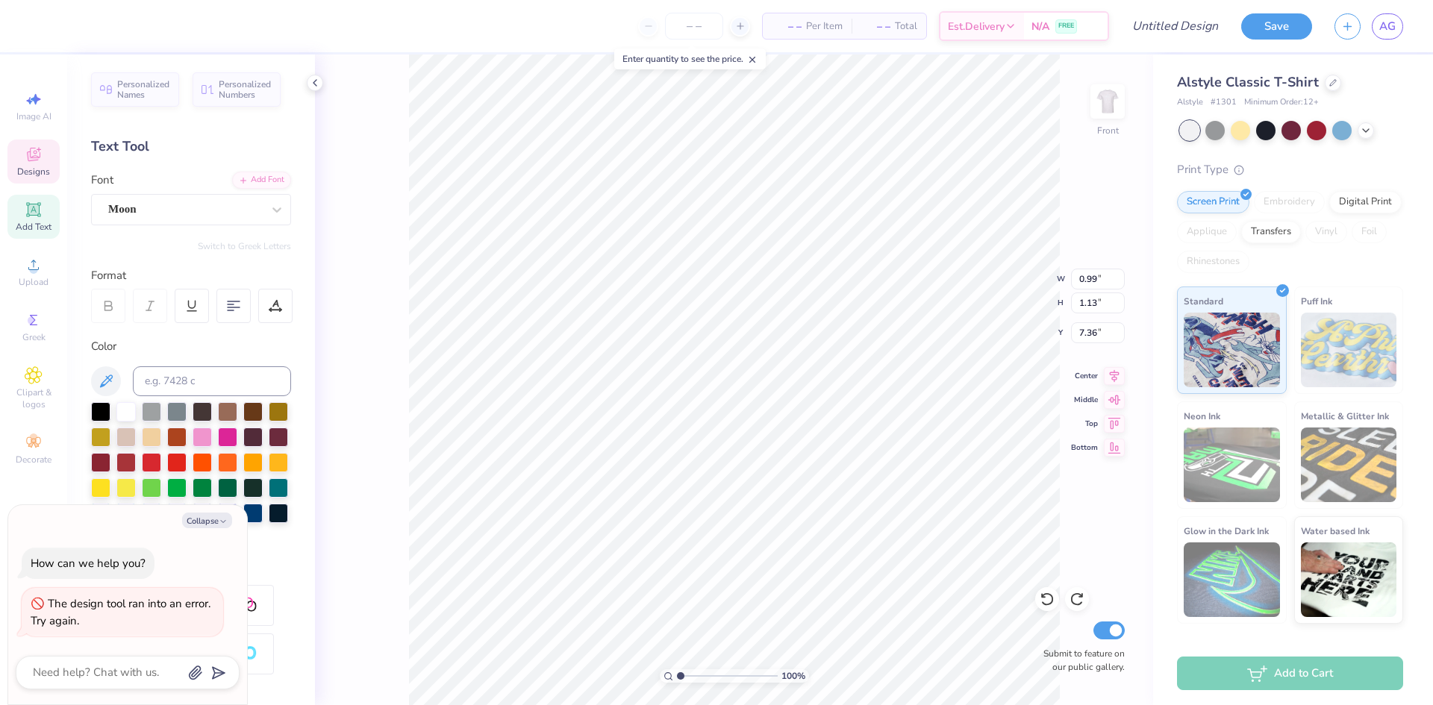
scroll to position [13, 1]
type textarea "x"
type textarea "k"
click at [794, 409] on li "Delete" at bounding box center [821, 412] width 117 height 29
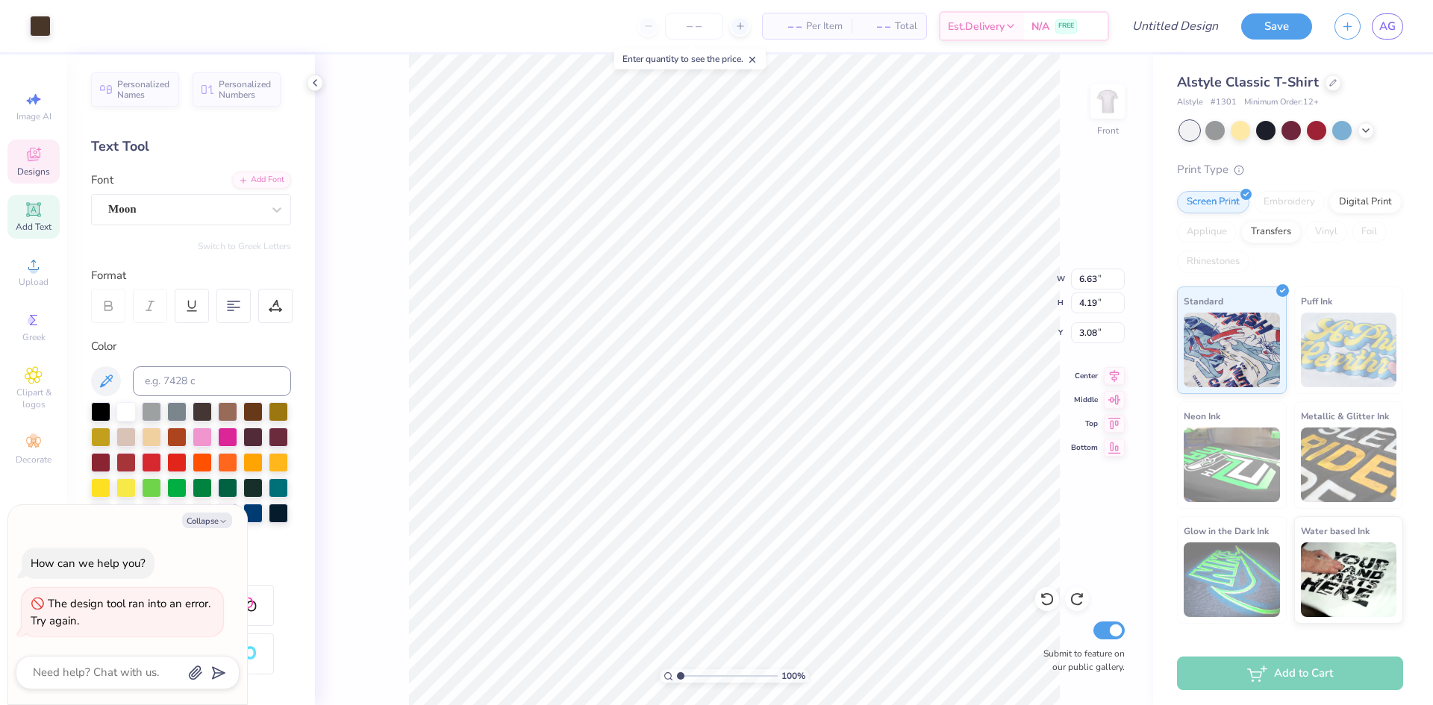
type textarea "x"
type input "4.55"
type input "3.89"
type input "6.55"
type textarea "x"
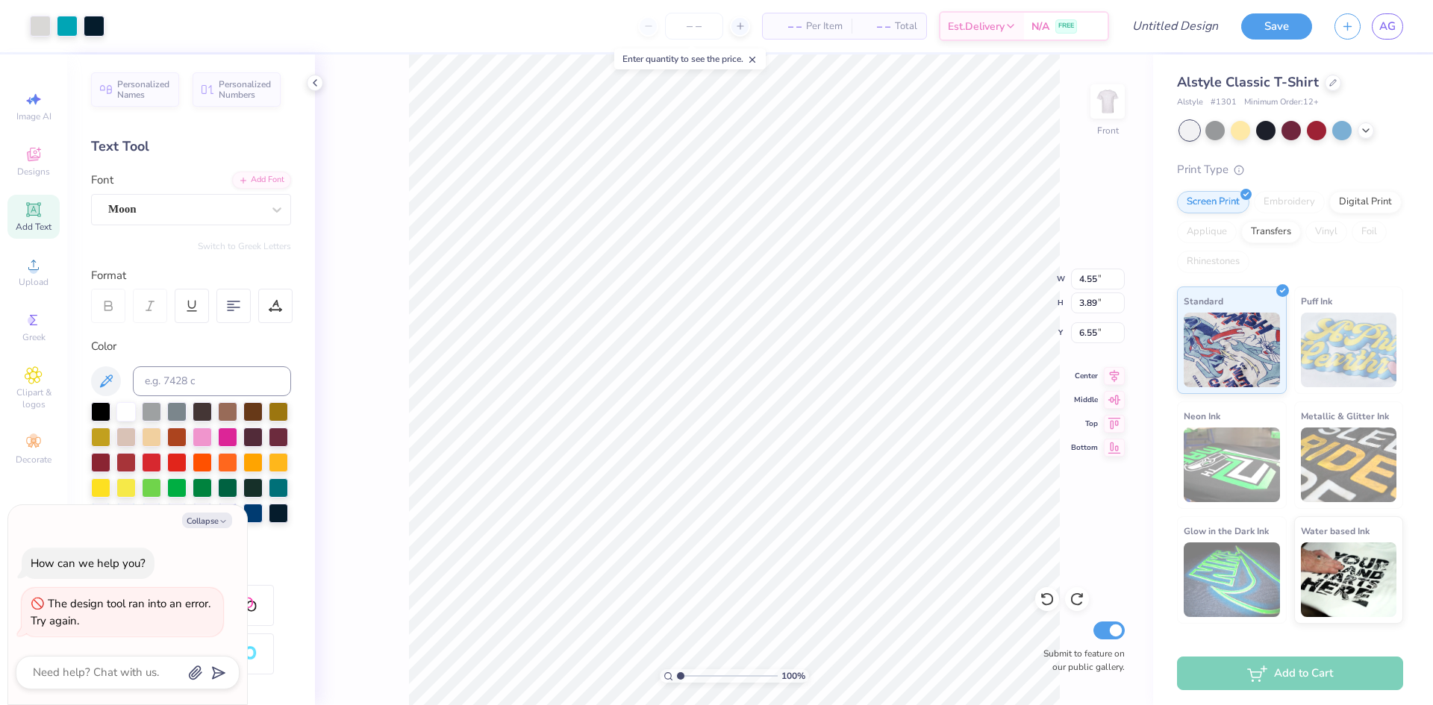
type input "2.78"
click at [829, 575] on li "Send Backward" at bounding box center [818, 569] width 117 height 29
click at [796, 566] on li "Send Backward" at bounding box center [805, 567] width 117 height 29
click at [798, 581] on li "Send to Back" at bounding box center [812, 578] width 117 height 29
type textarea "x"
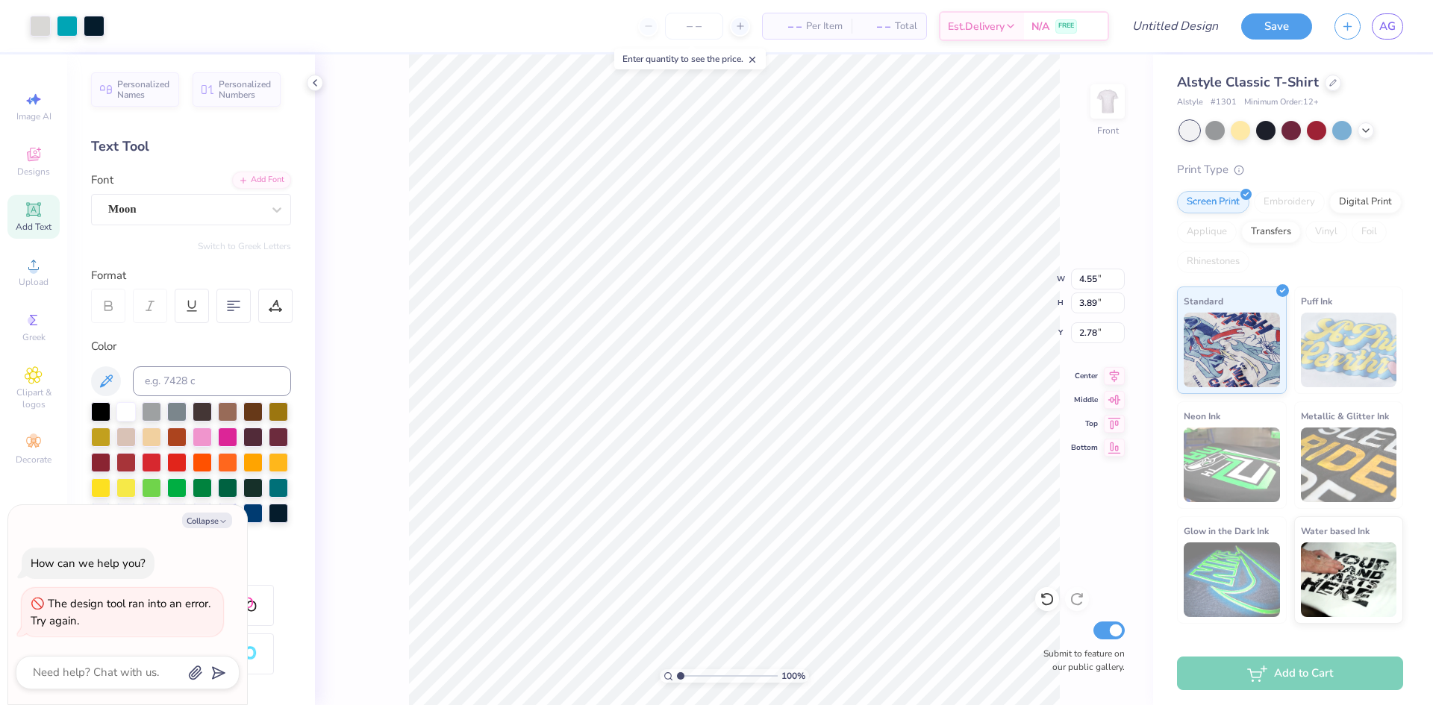
type input "6.63"
type input "4.19"
type input "3.08"
type textarea "x"
type input "4.55"
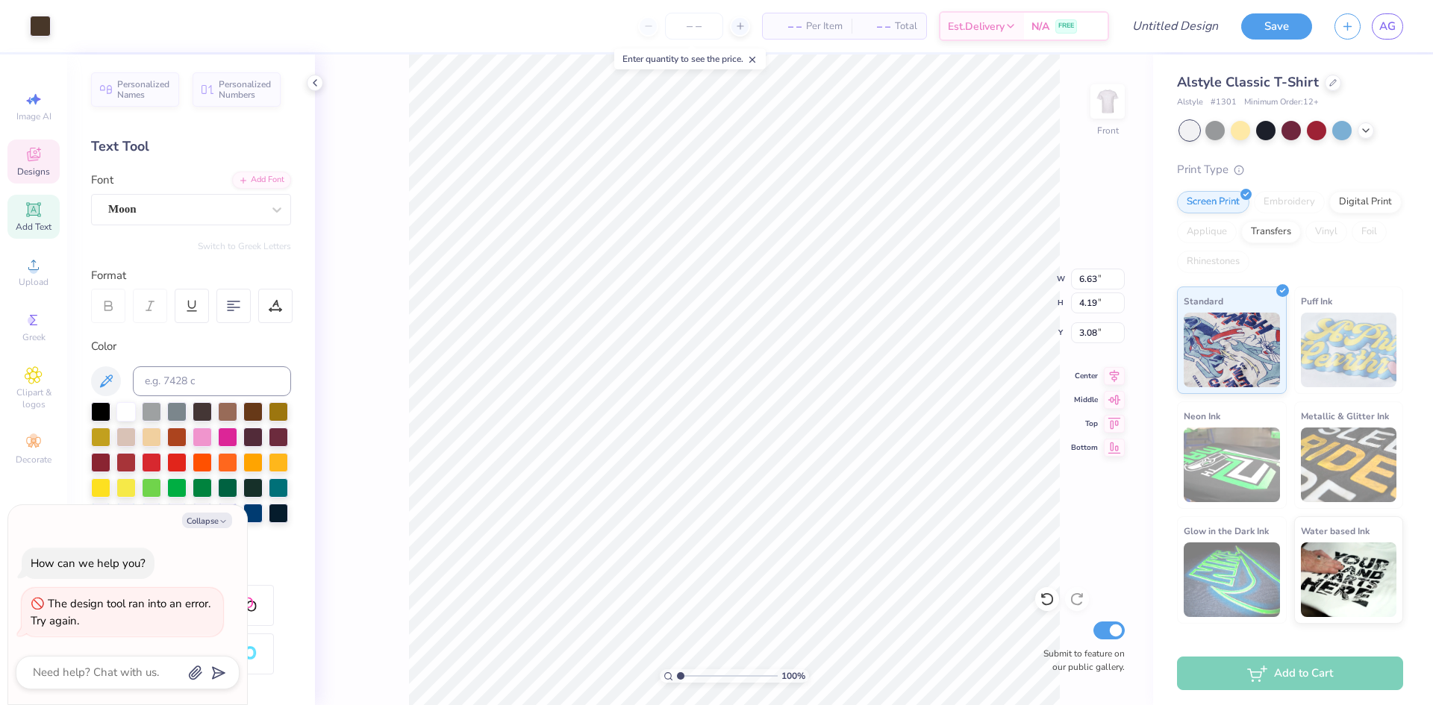
type input "3.89"
type input "2.78"
type textarea "x"
type input "9.92"
type input "16.59"
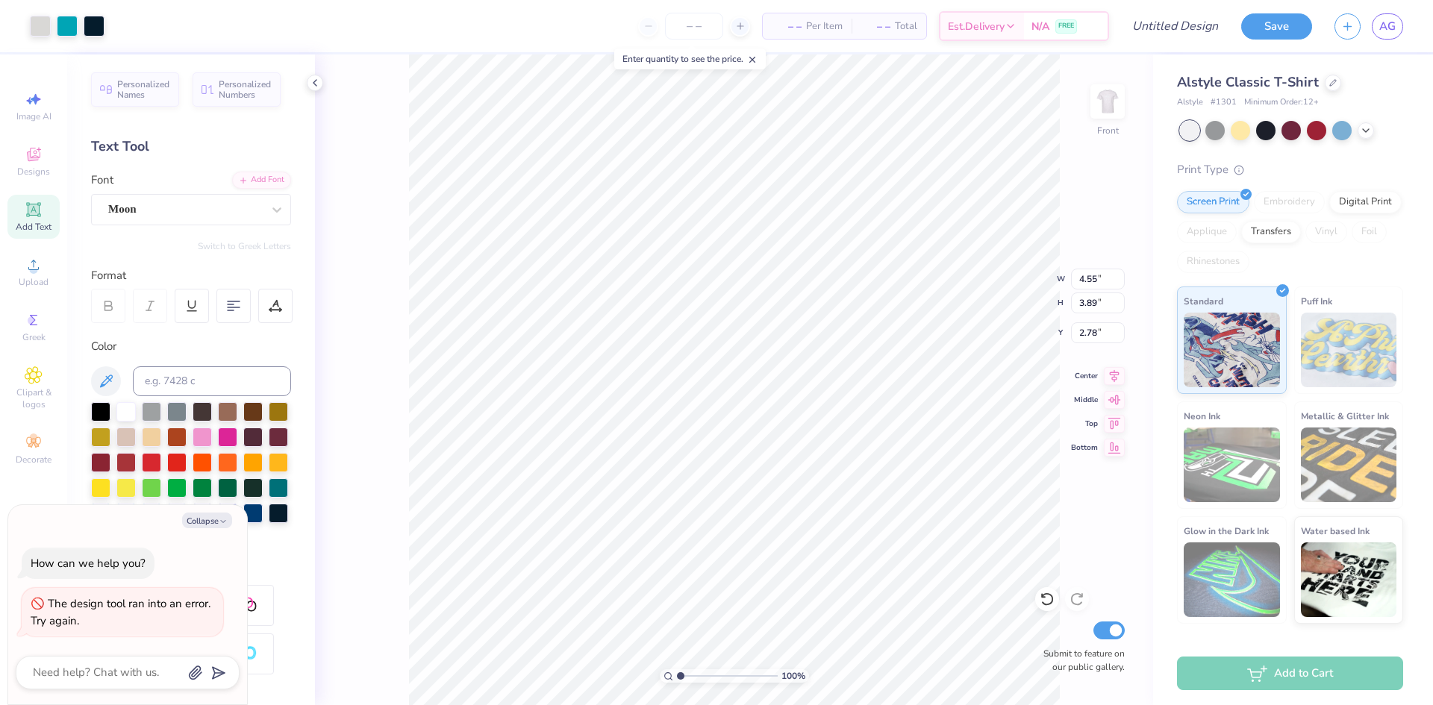
type input "0.71"
type textarea "x"
type input "3.27"
click at [44, 394] on span "Clipart & logos" at bounding box center [33, 399] width 52 height 24
type textarea "x"
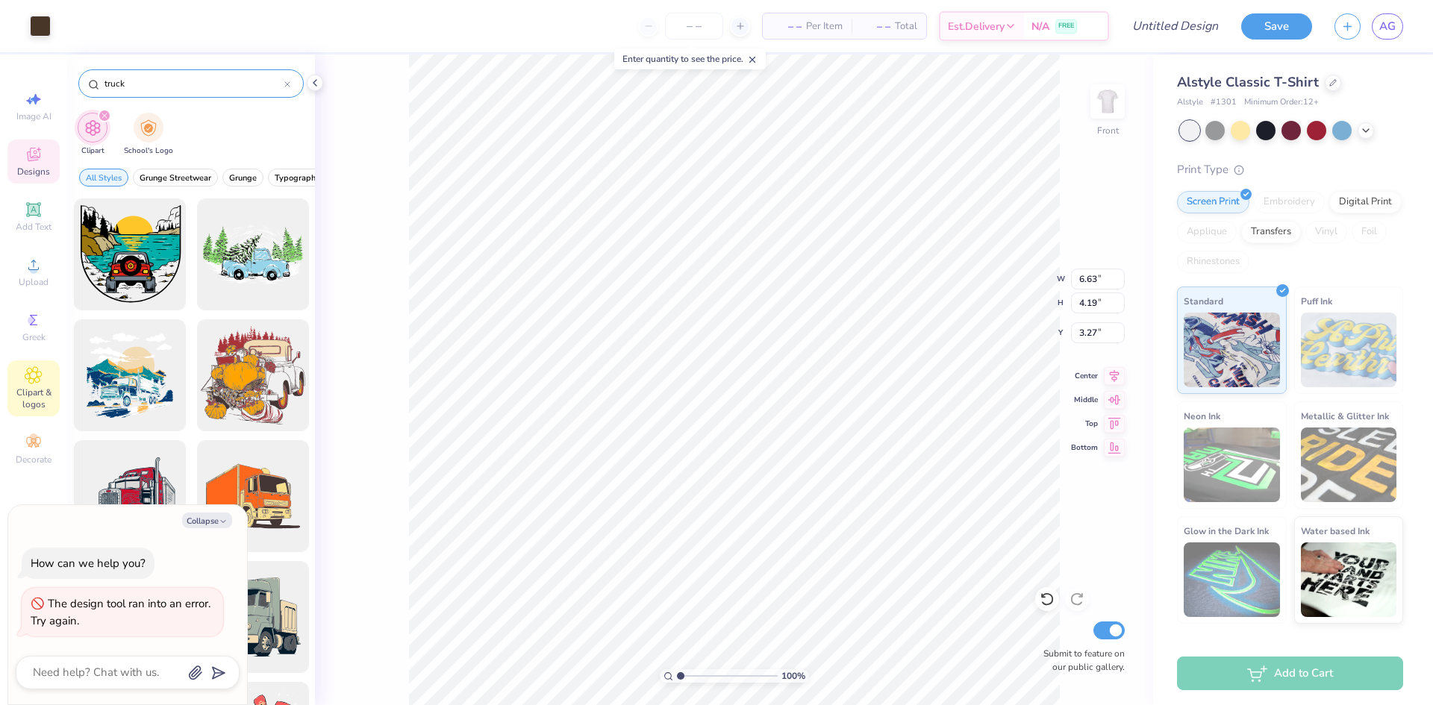
click at [117, 84] on input "truck" at bounding box center [193, 83] width 181 height 15
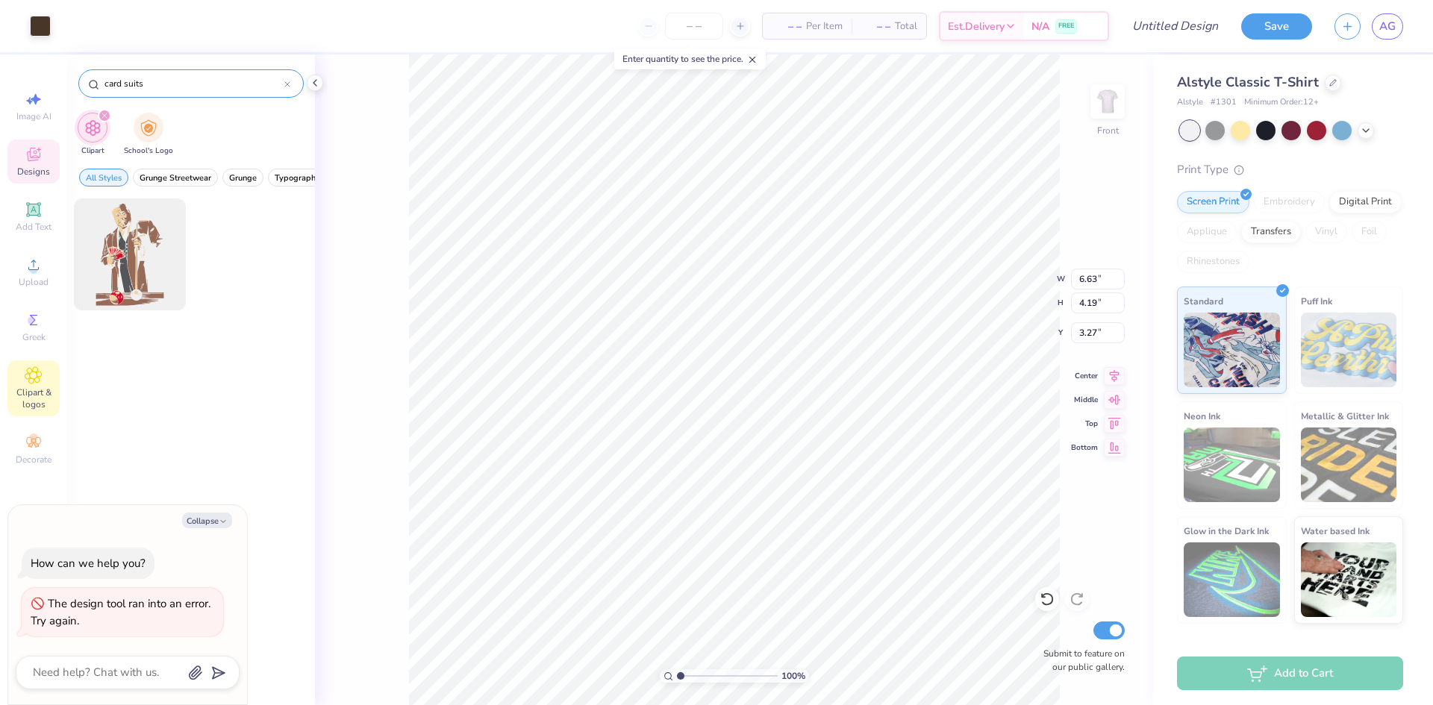
click at [137, 88] on input "card suits" at bounding box center [193, 83] width 181 height 15
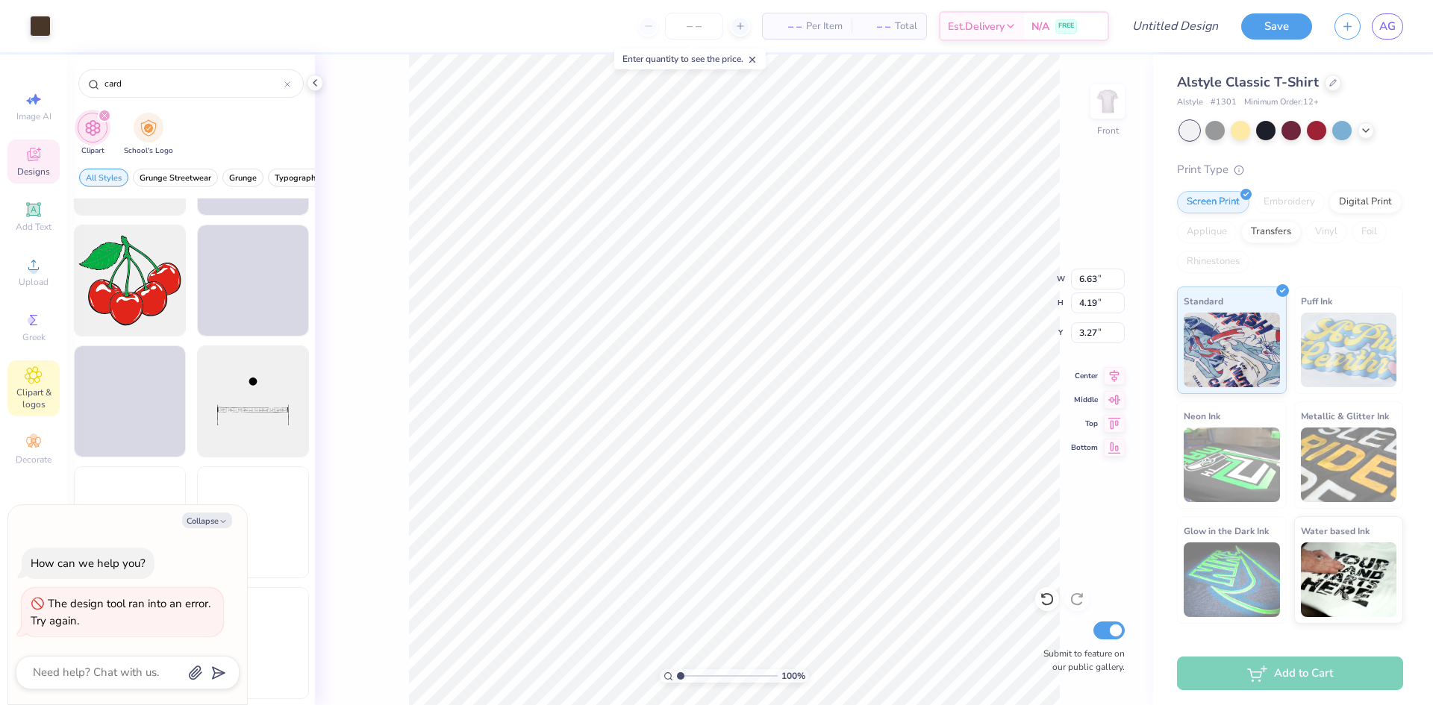
scroll to position [8678, 0]
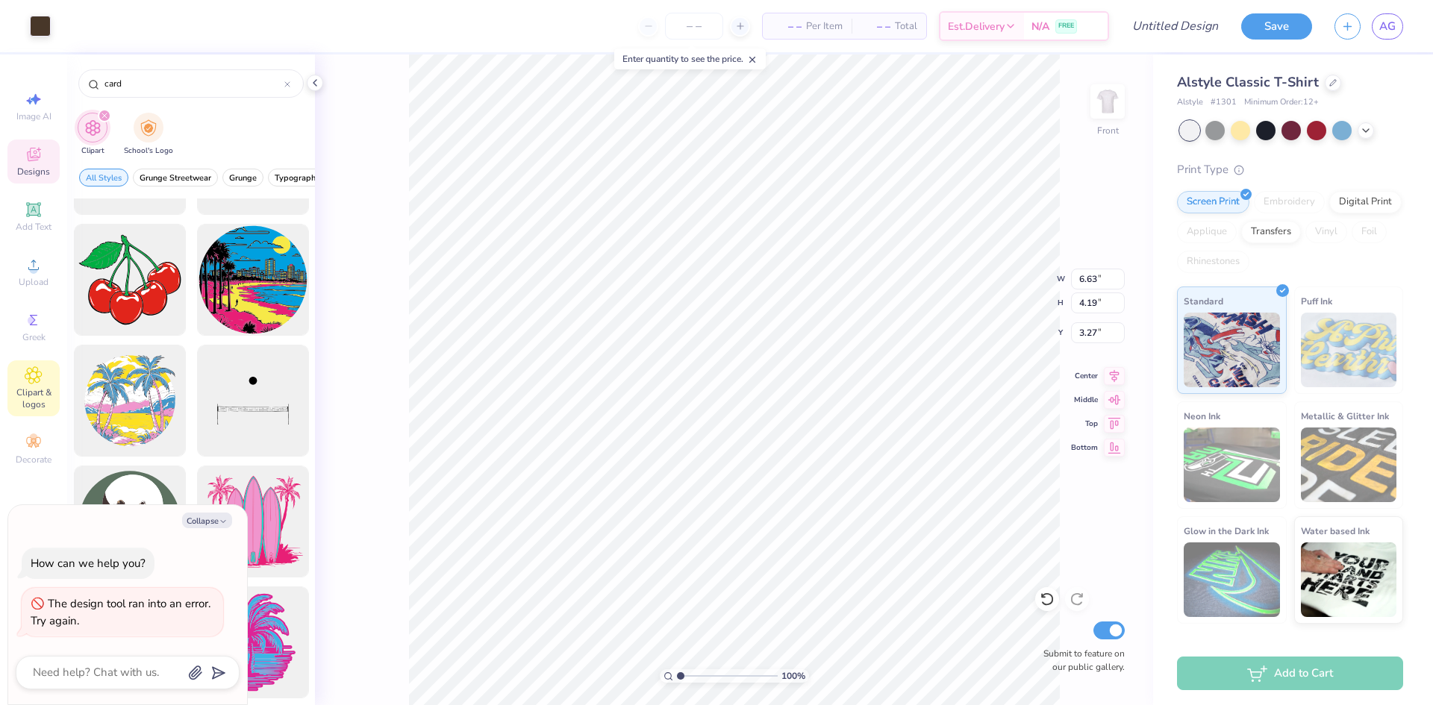
type input "card"
type textarea "x"
